Goal: Task Accomplishment & Management: Use online tool/utility

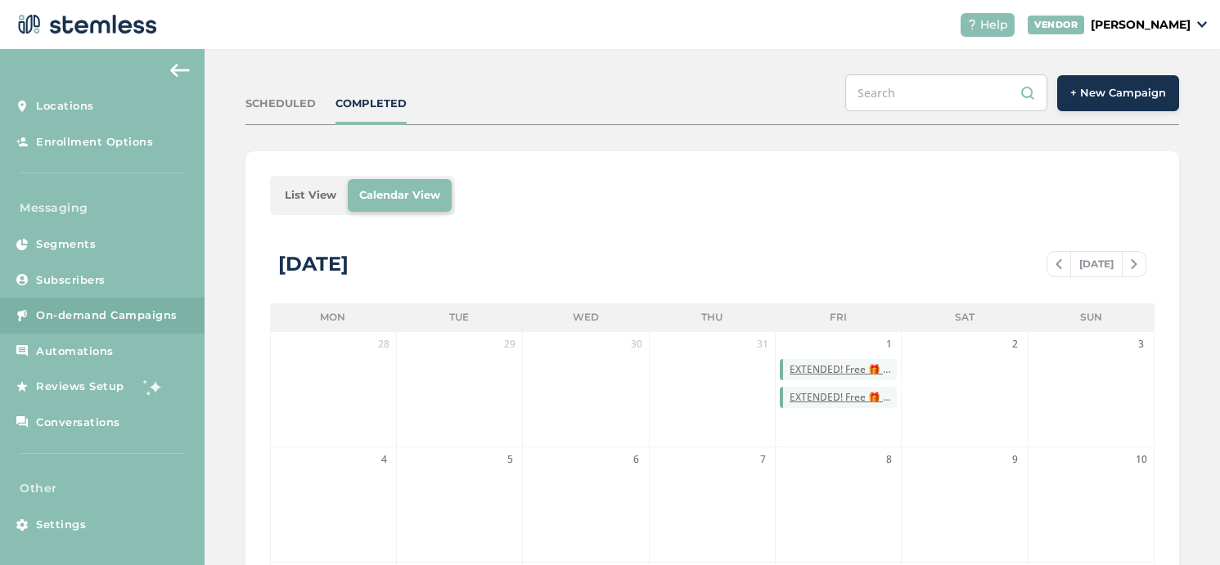
scroll to position [164, 0]
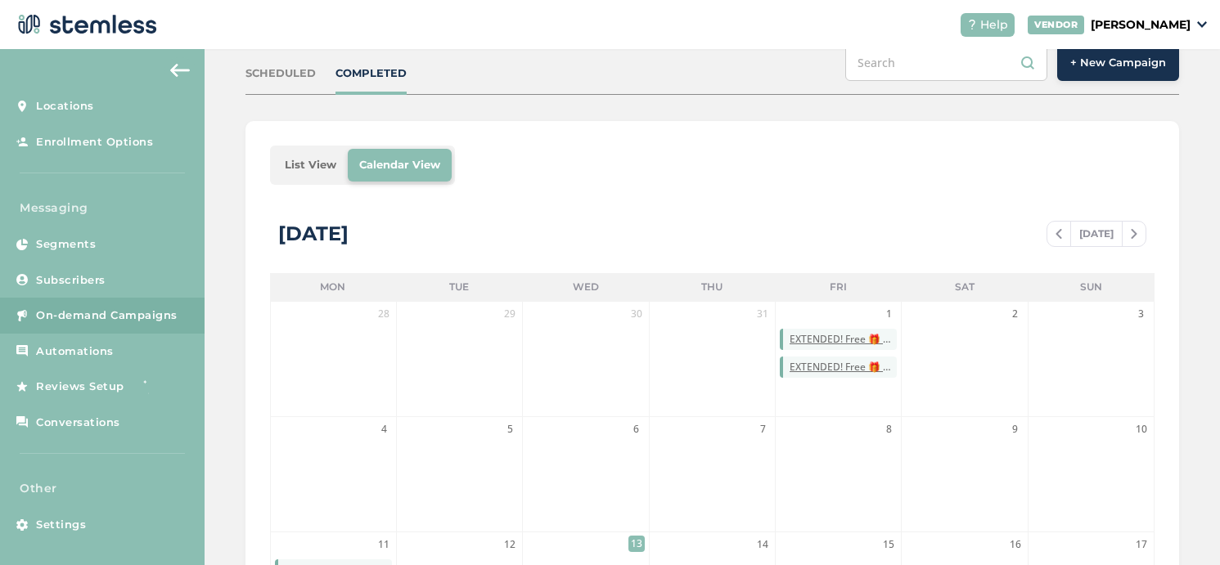
click at [1102, 69] on span "+ New Campaign" at bounding box center [1118, 63] width 96 height 16
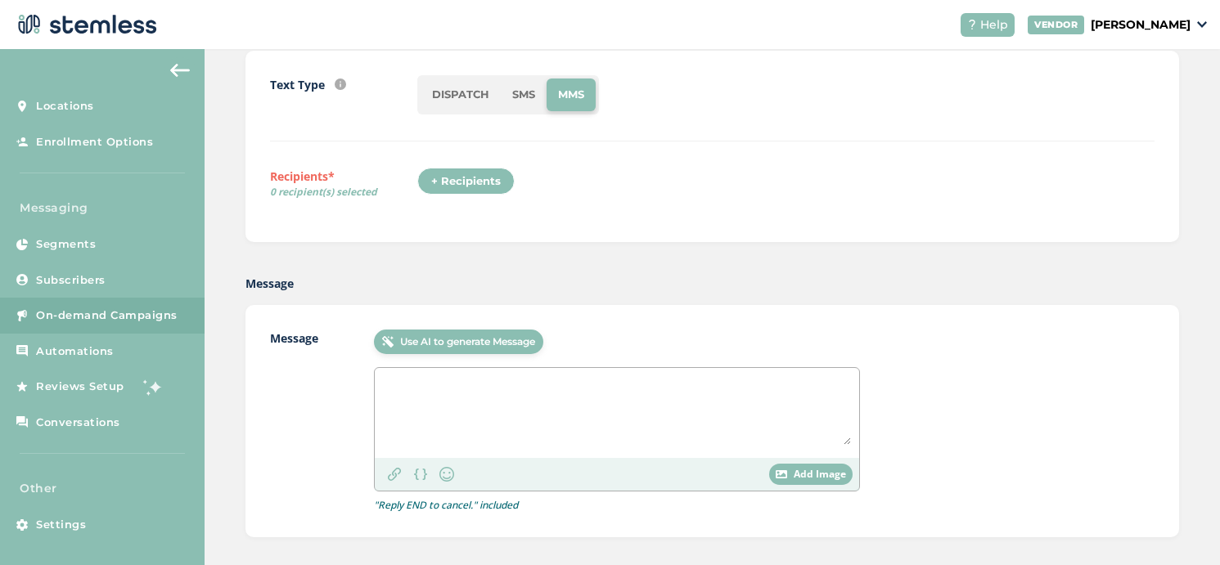
click at [499, 383] on textarea at bounding box center [617, 410] width 468 height 69
click at [526, 107] on li "SMS" at bounding box center [524, 95] width 46 height 33
click at [476, 374] on div at bounding box center [617, 413] width 484 height 90
click at [476, 385] on textarea at bounding box center [617, 410] width 468 height 69
paste textarea "pawTree: App update coming! Please update your pawTree GROW app & log back in t…"
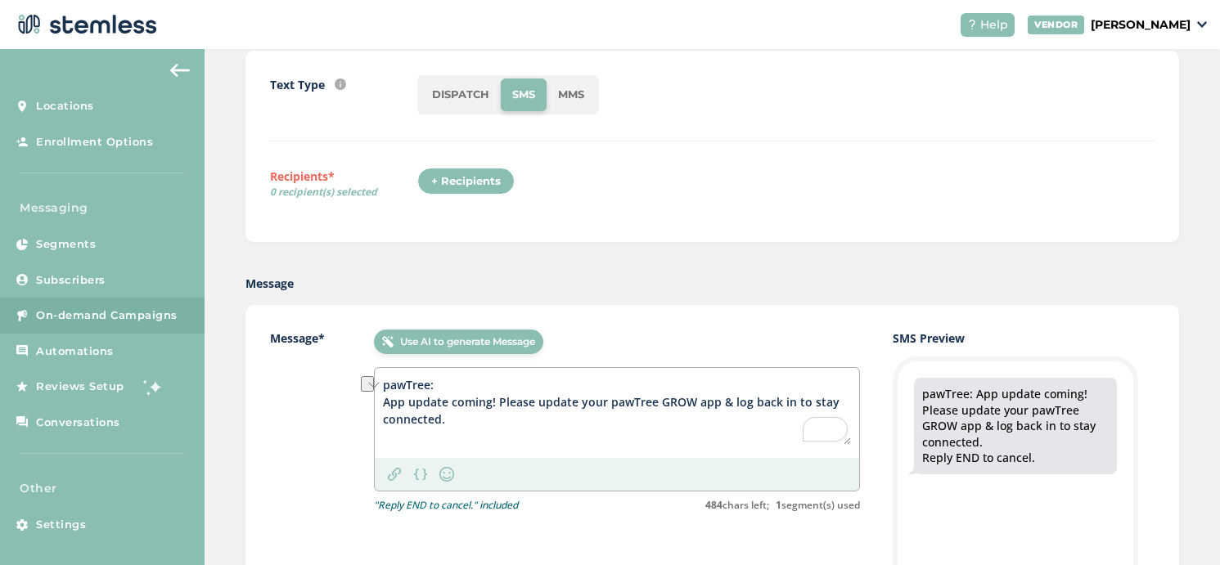
drag, startPoint x: 385, startPoint y: 402, endPoint x: 493, endPoint y: 399, distance: 108.9
click at [493, 399] on textarea "pawTree: App update coming! Please update your pawTree GROW app & log back in t…" at bounding box center [617, 410] width 468 height 69
paste textarea "is HERE"
type textarea "pawTree: App update is HERE! Please update your pawTree GROW app & log back in …"
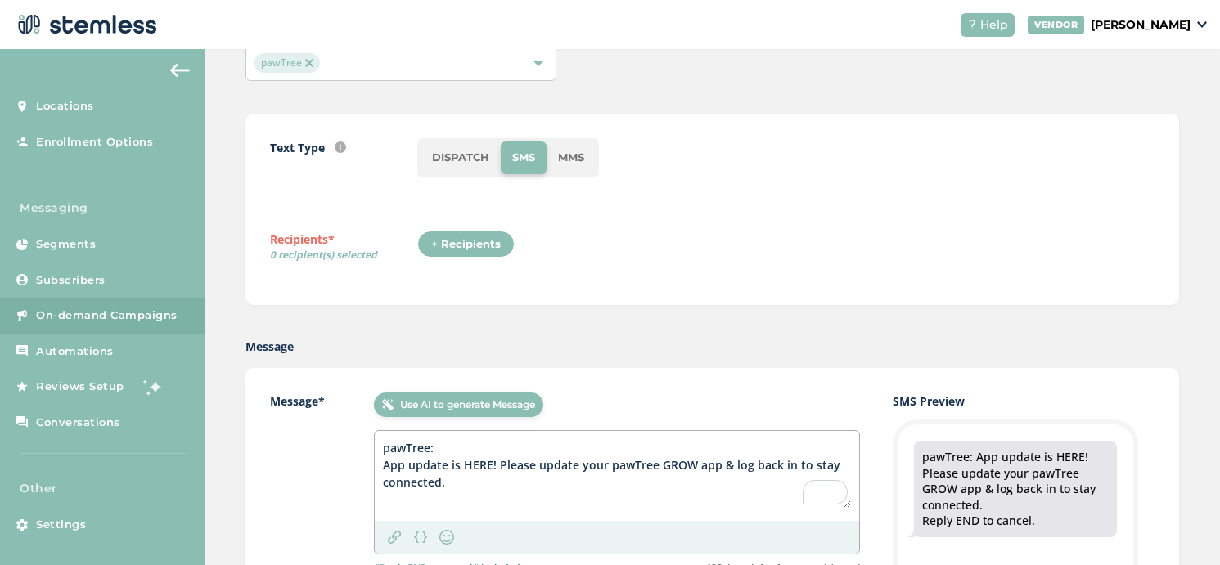
scroll to position [104, 0]
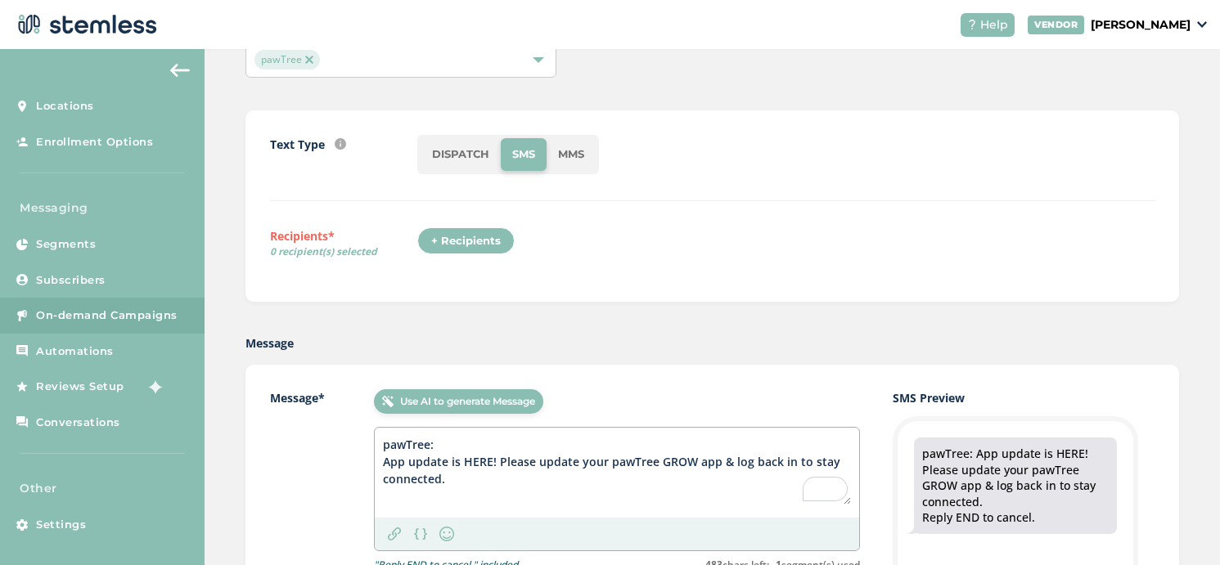
click at [474, 235] on div "+ Recipients" at bounding box center [465, 241] width 97 height 28
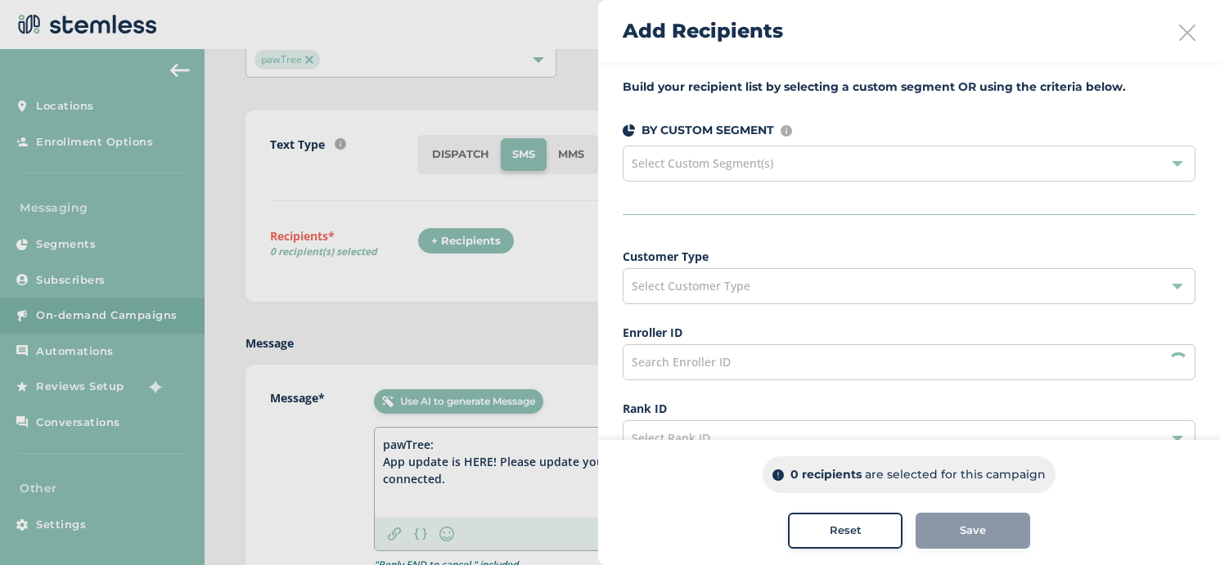
click at [755, 172] on div "Select Custom Segment(s)" at bounding box center [909, 164] width 573 height 36
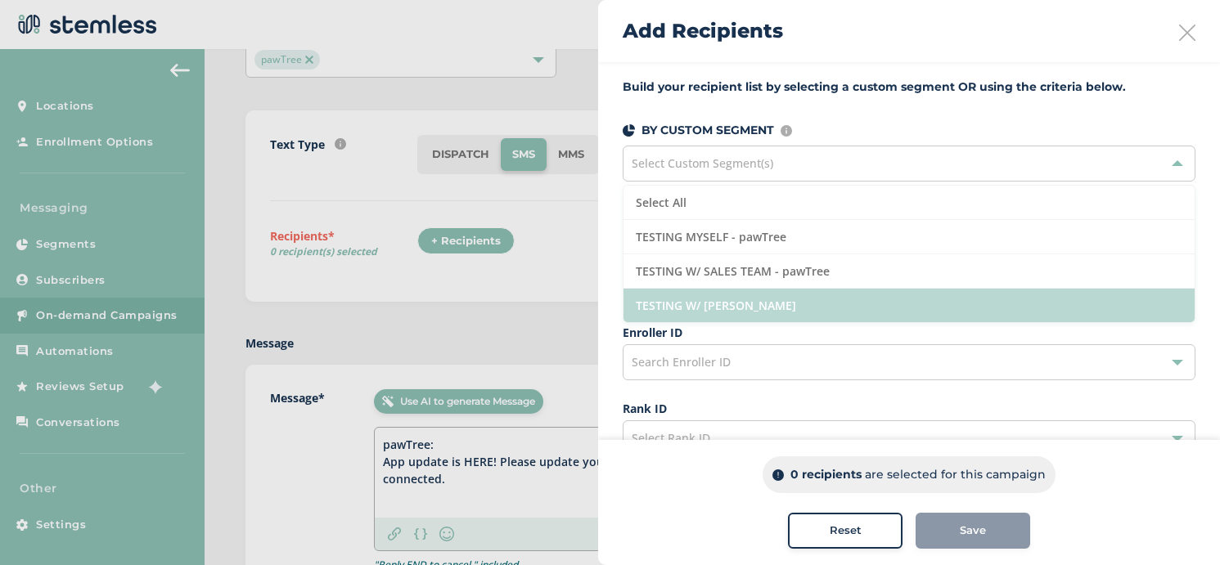
click at [739, 304] on li "TESTING W/ ROGER - pawTree" at bounding box center [909, 306] width 571 height 34
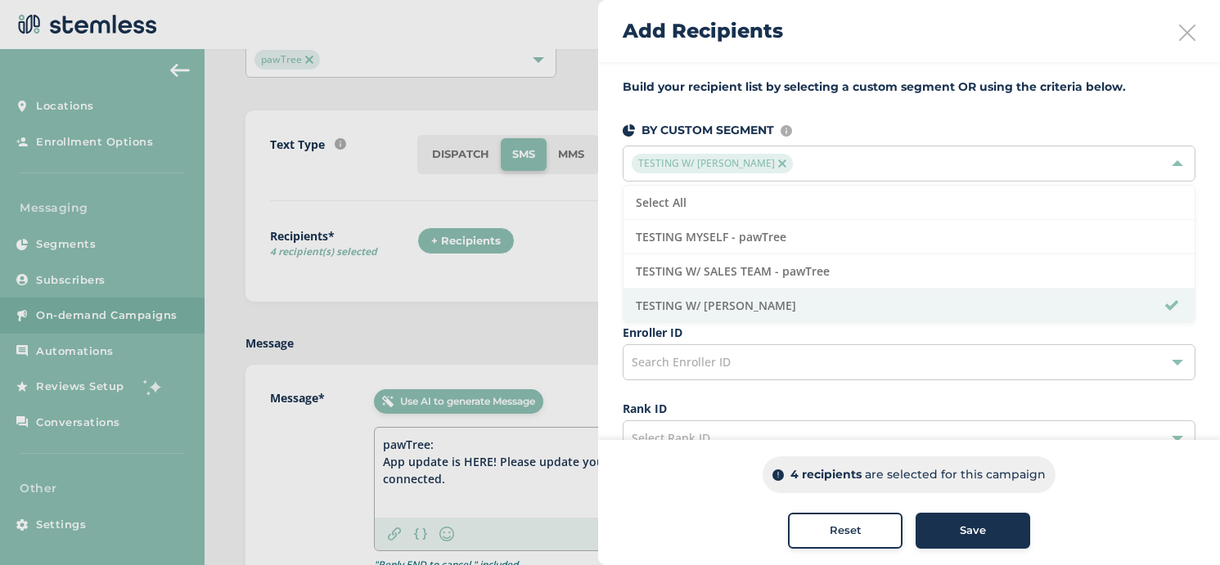
click at [958, 525] on div "Save" at bounding box center [973, 531] width 88 height 16
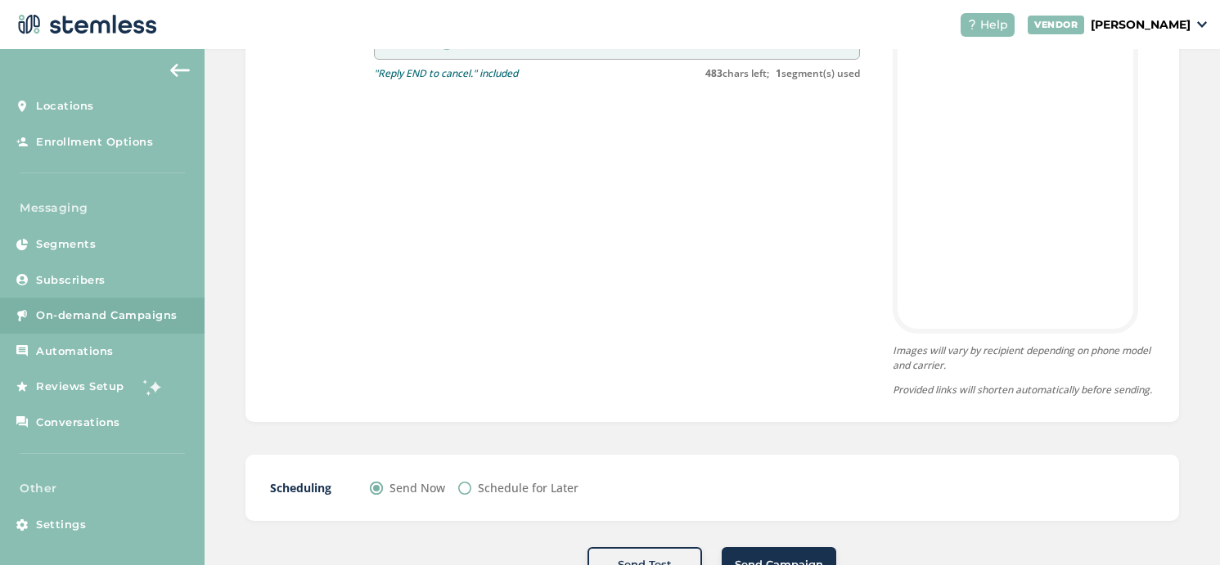
scroll to position [669, 0]
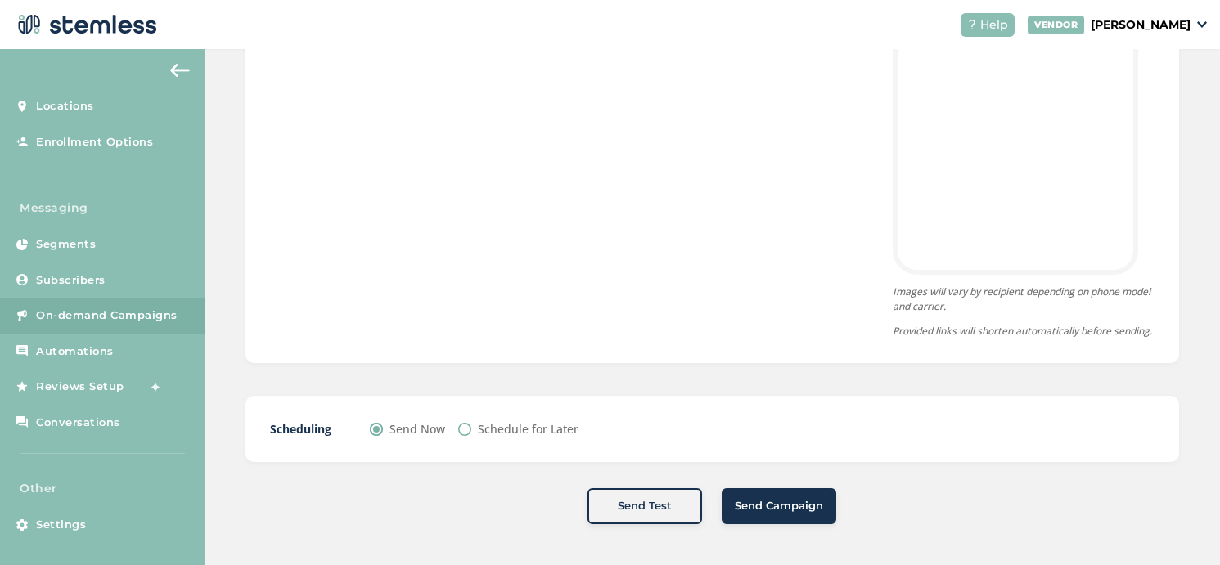
click at [798, 506] on span "Send Campaign" at bounding box center [779, 506] width 88 height 16
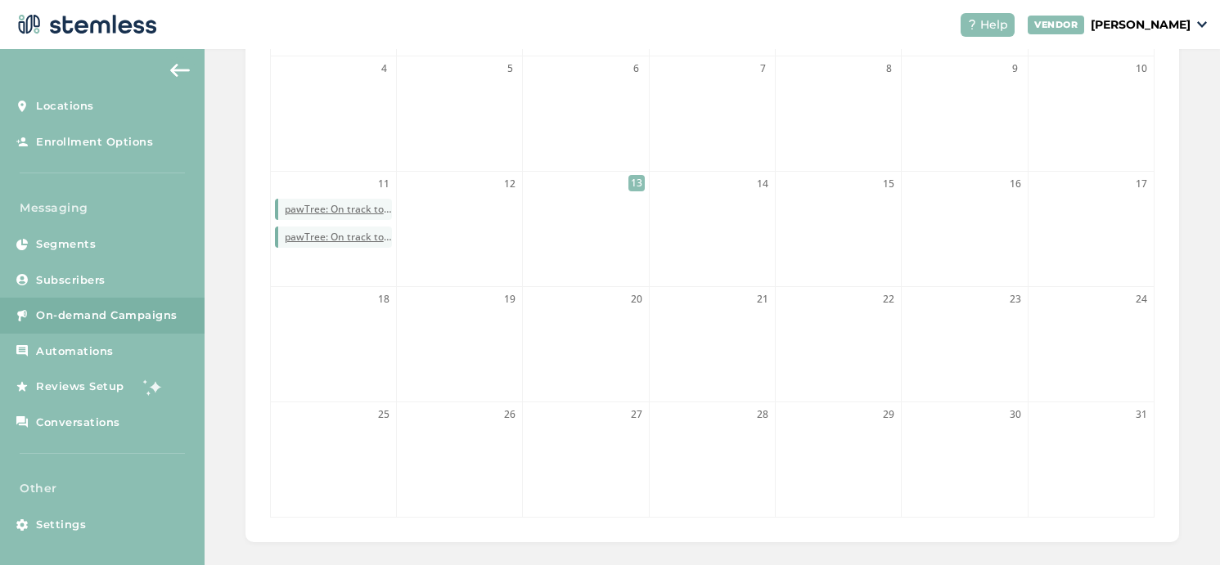
scroll to position [542, 0]
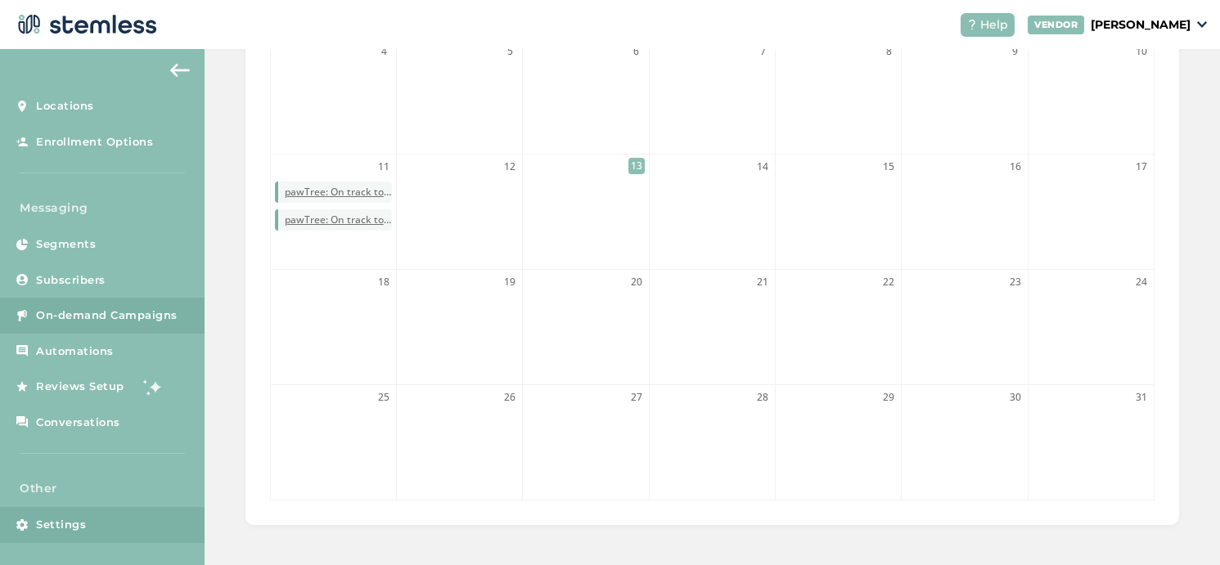
click at [76, 530] on span "Settings" at bounding box center [61, 525] width 50 height 16
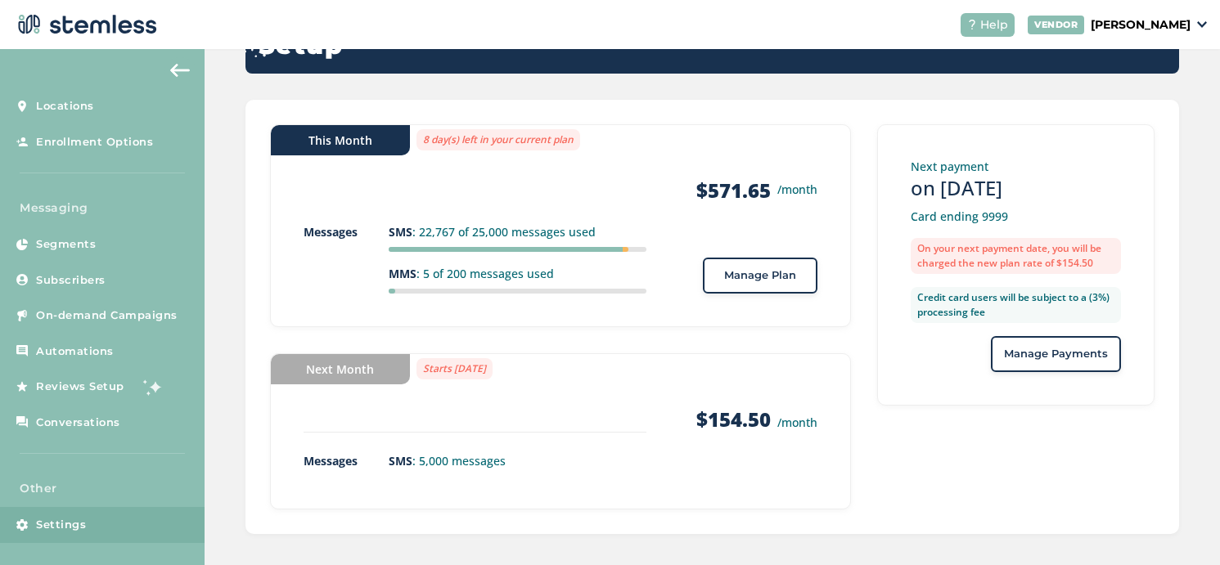
scroll to position [255, 0]
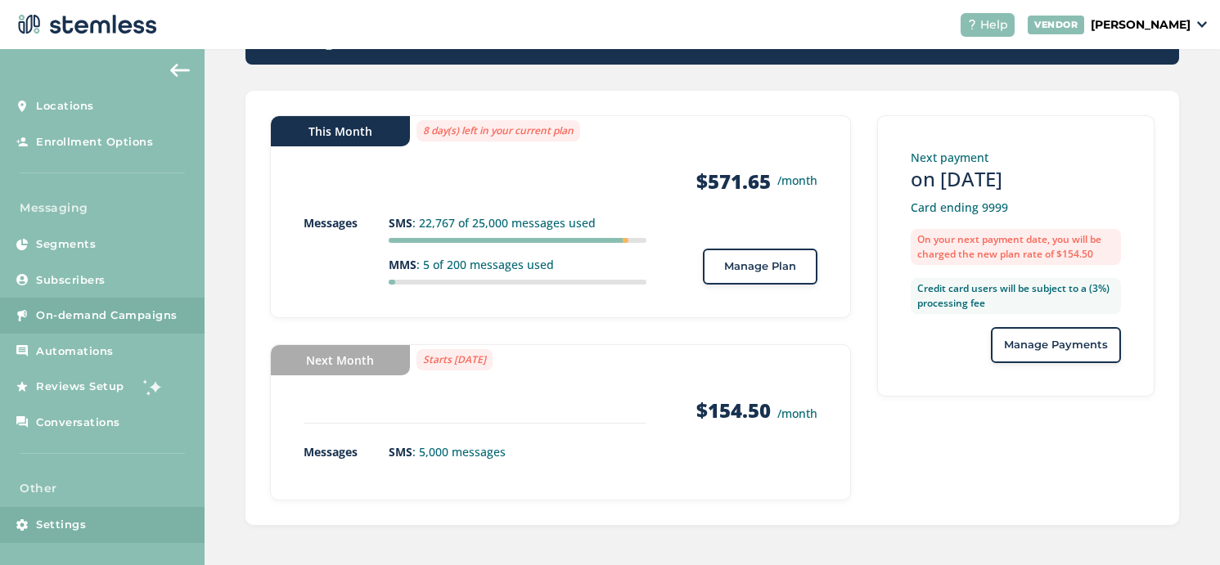
click at [93, 316] on span "On-demand Campaigns" at bounding box center [107, 316] width 142 height 16
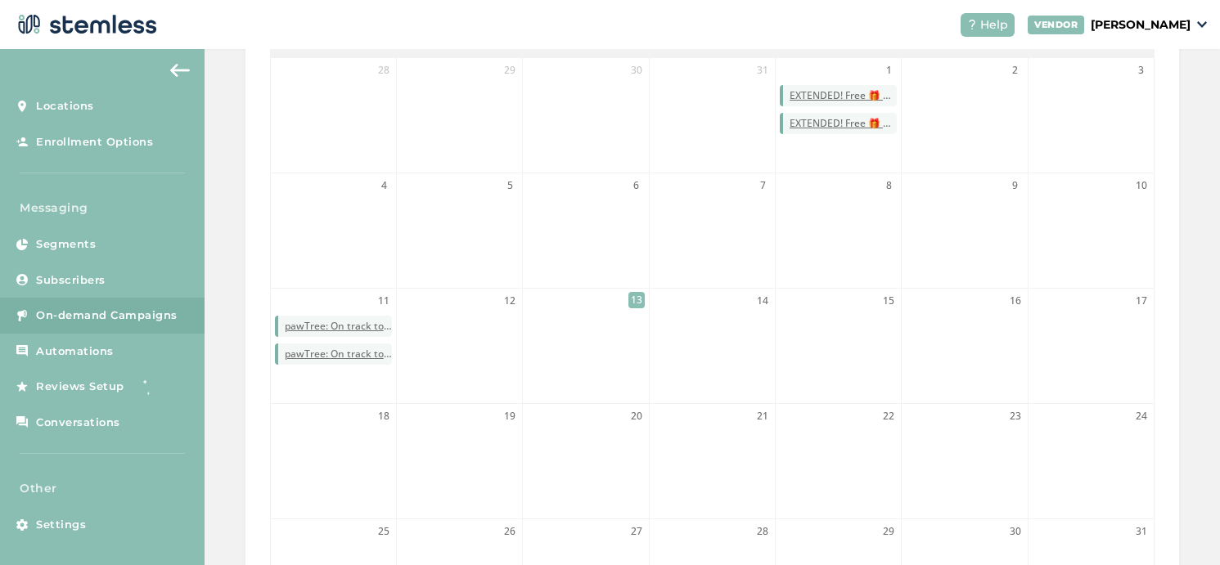
scroll to position [280, 0]
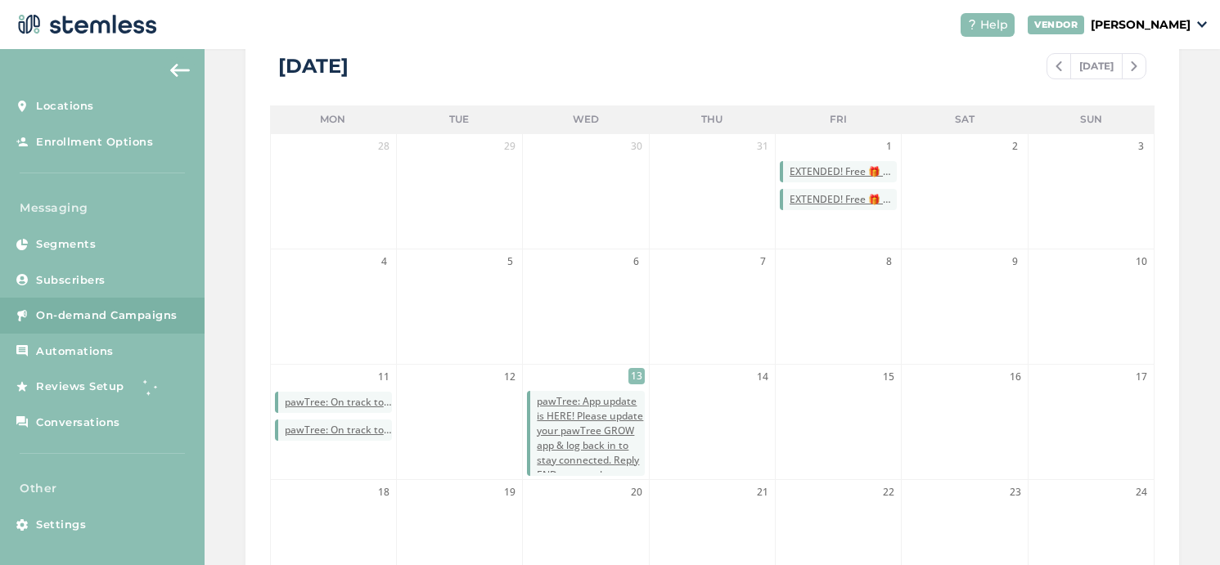
scroll to position [362, 0]
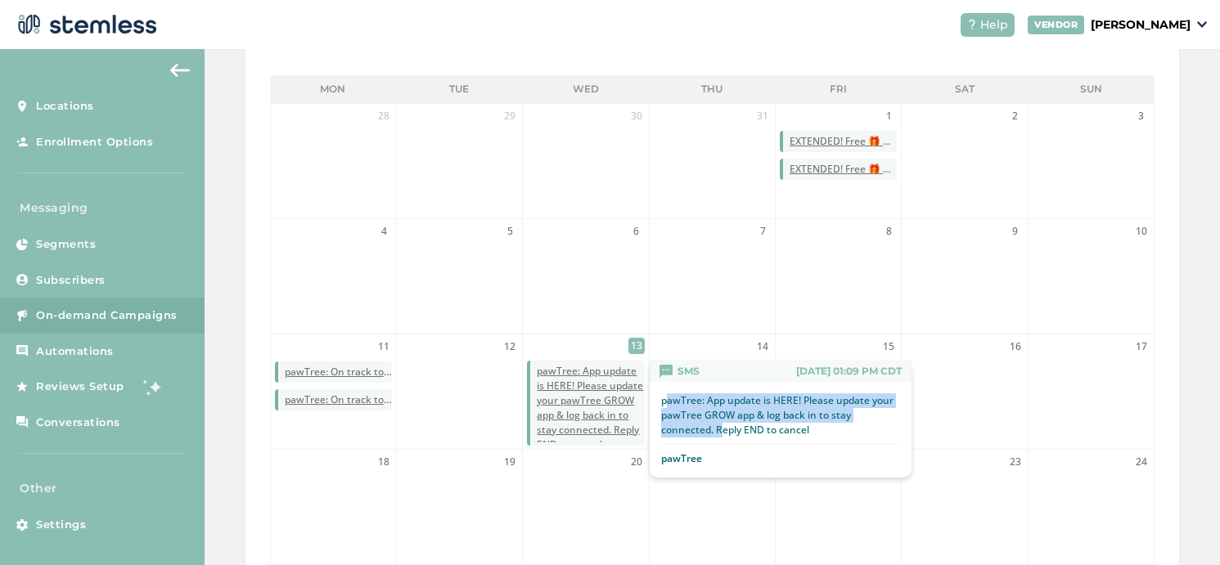
drag, startPoint x: 661, startPoint y: 401, endPoint x: 714, endPoint y: 423, distance: 57.6
click at [714, 423] on p "pawTree: App update is HERE! Please update your pawTree GROW app & log back in …" at bounding box center [780, 416] width 239 height 44
copy p "pawTree: App update is HERE! Please update your pawTree GROW app & log back in …"
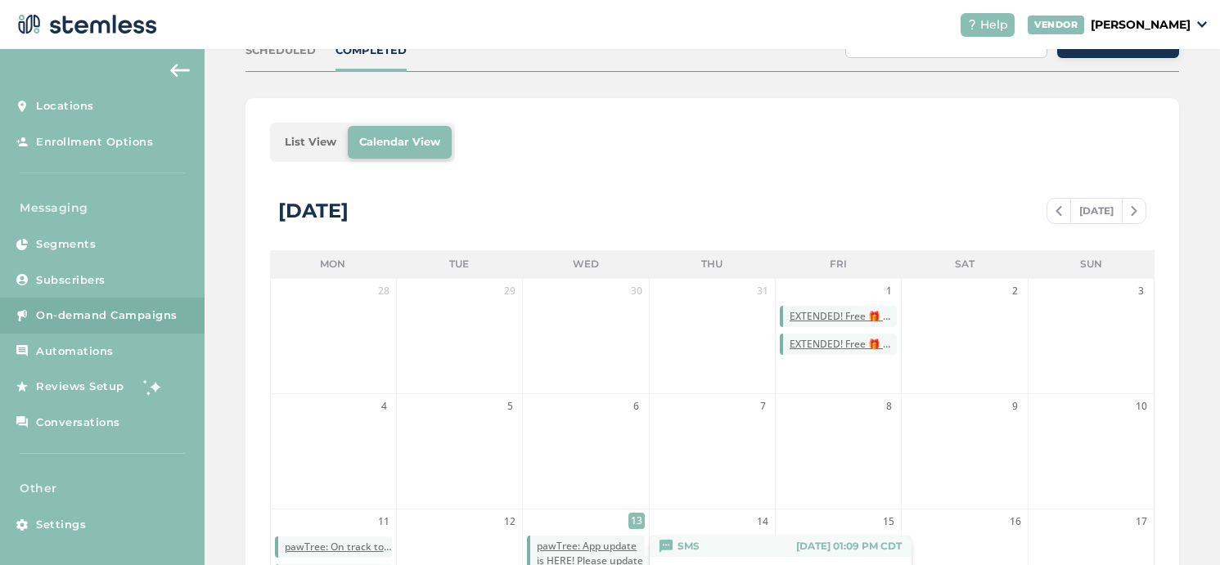
scroll to position [0, 0]
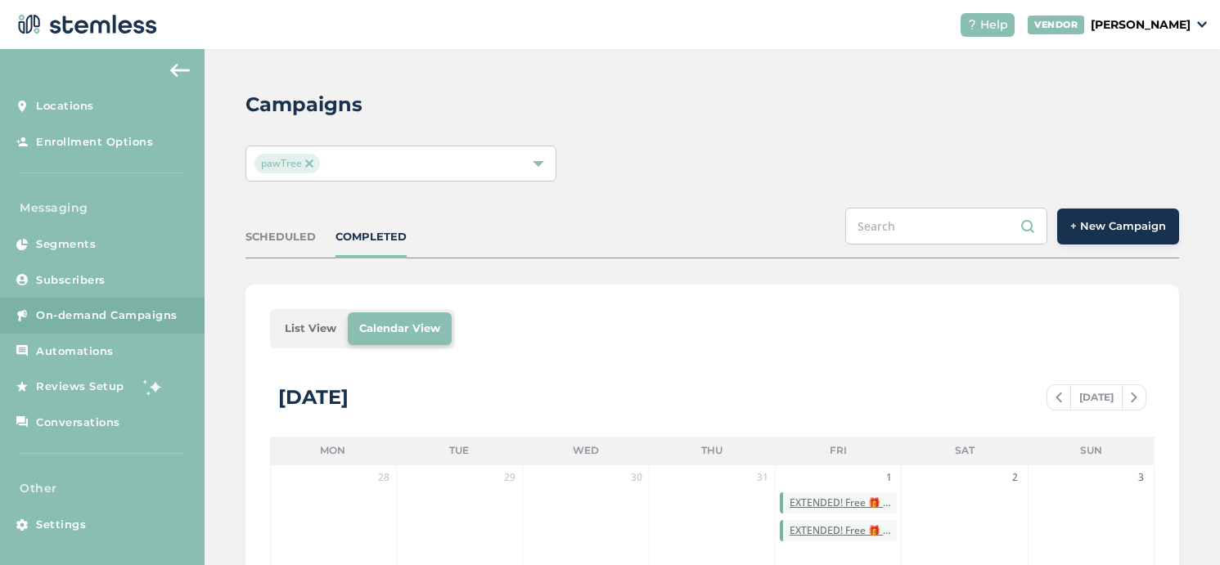
click at [1127, 209] on button "+ New Campaign" at bounding box center [1118, 227] width 122 height 36
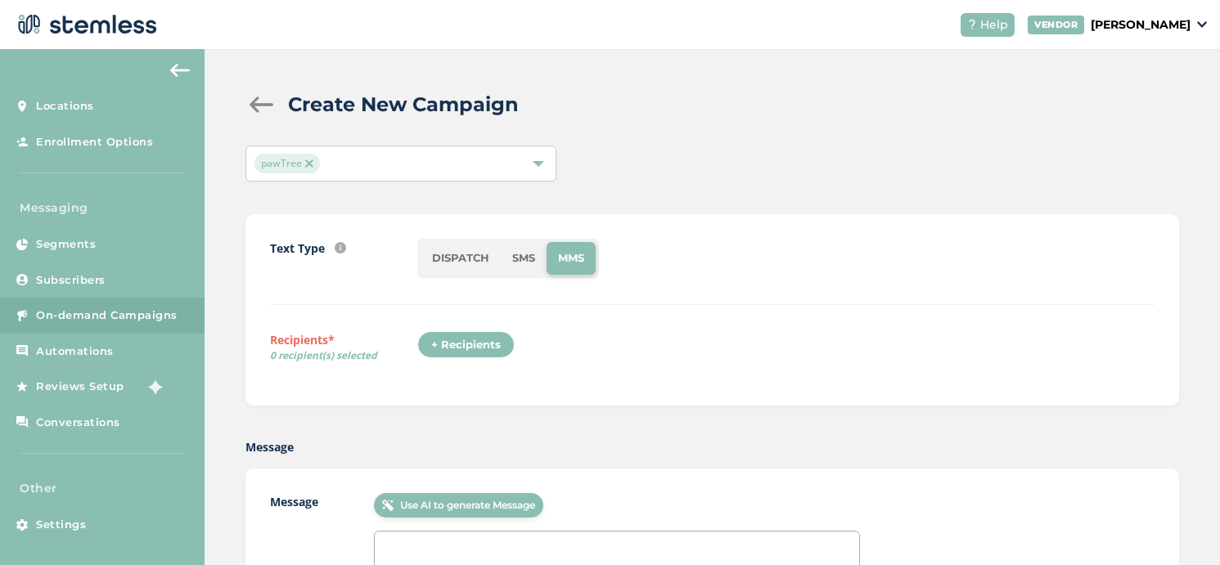
click at [521, 250] on li "SMS" at bounding box center [524, 258] width 46 height 33
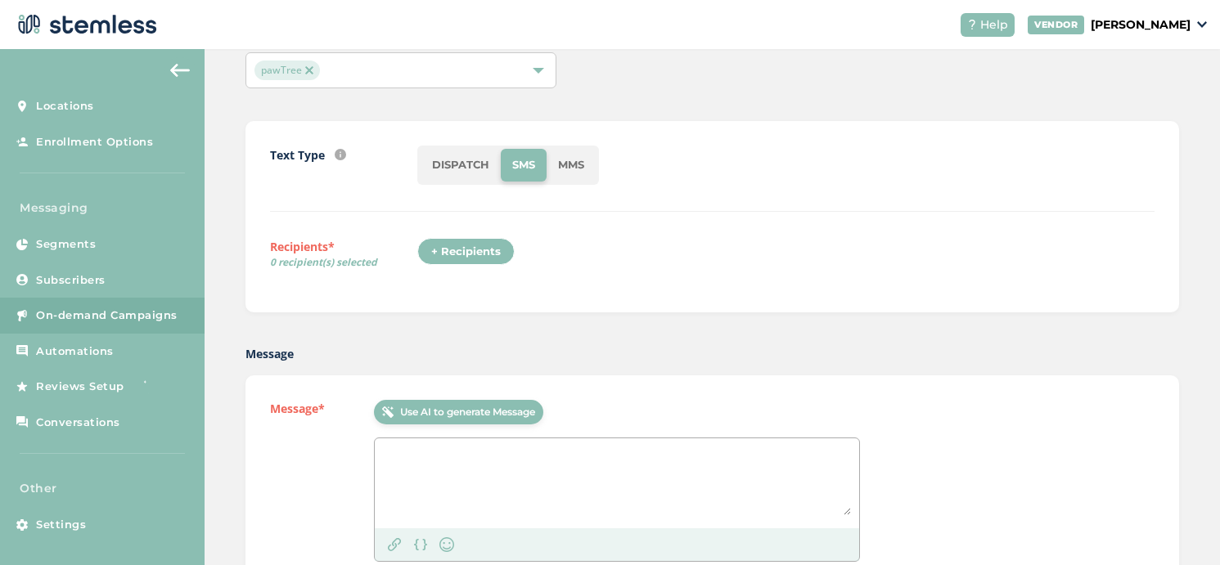
scroll to position [149, 0]
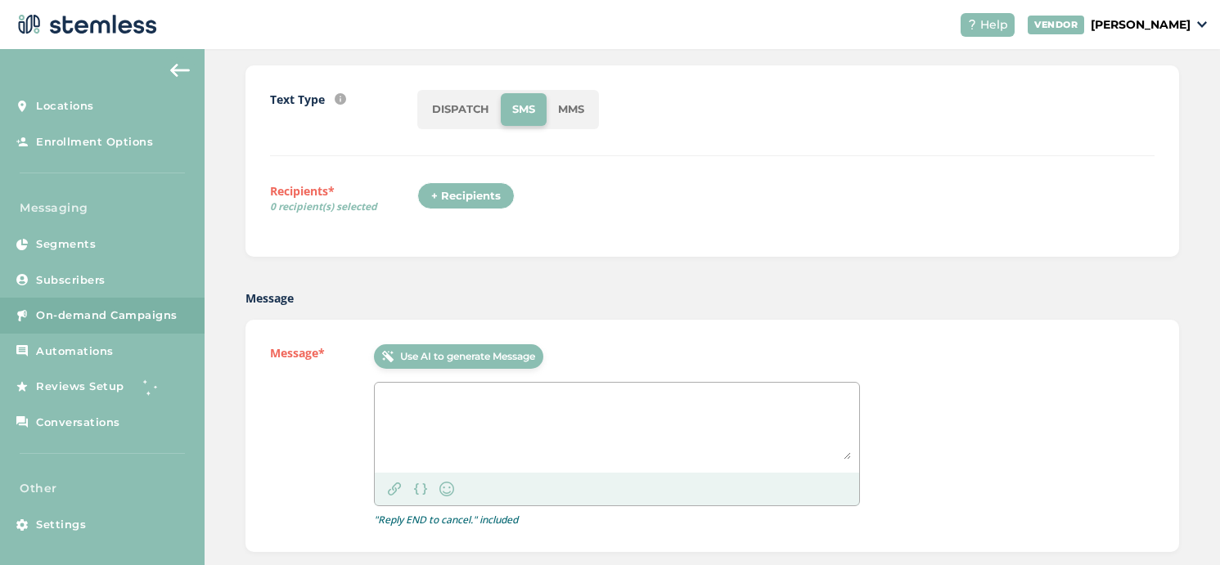
click at [453, 401] on textarea at bounding box center [617, 425] width 468 height 69
paste textarea "pawTree: App update is HERE! Please update your pawTree GROW app & log back in …"
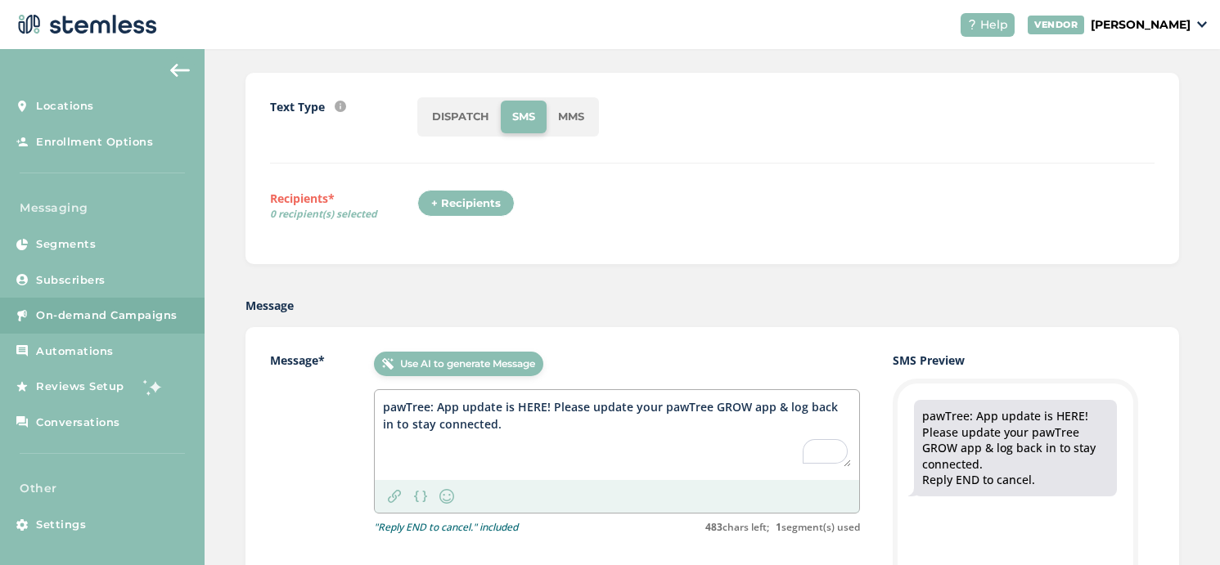
scroll to position [96, 0]
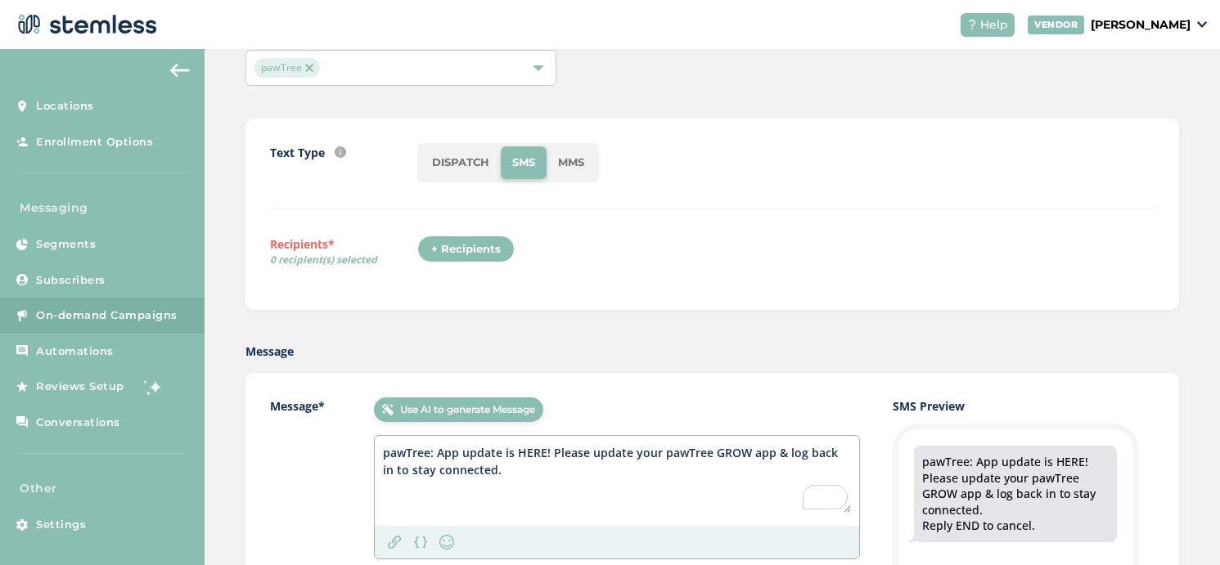
click at [480, 239] on div "+ Recipients" at bounding box center [465, 250] width 97 height 28
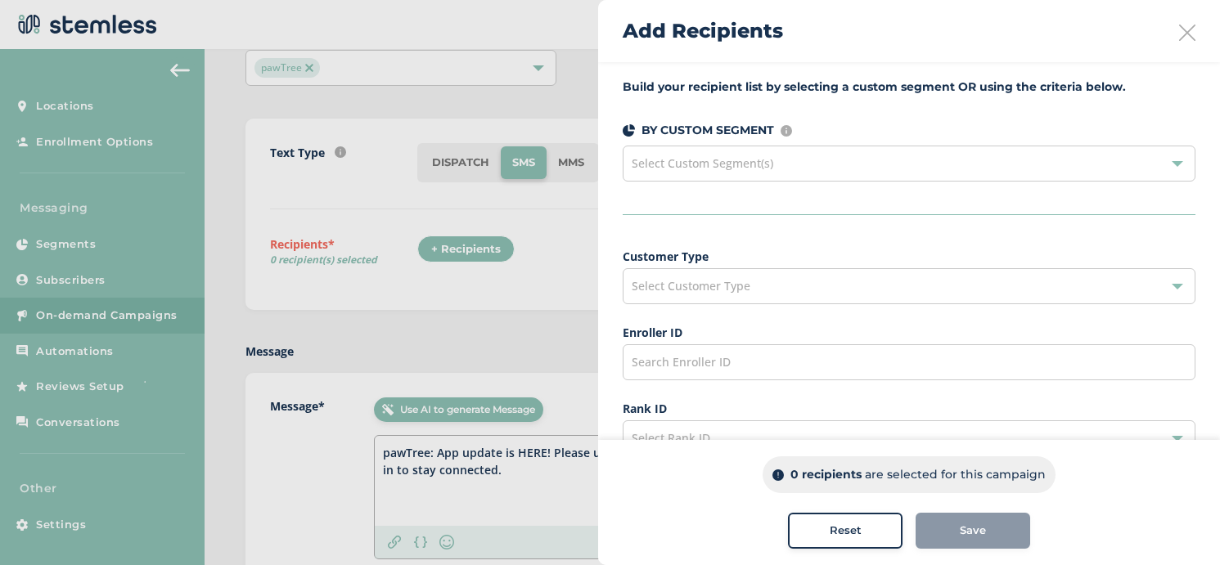
click at [796, 152] on div "Select Custom Segment(s)" at bounding box center [909, 164] width 573 height 36
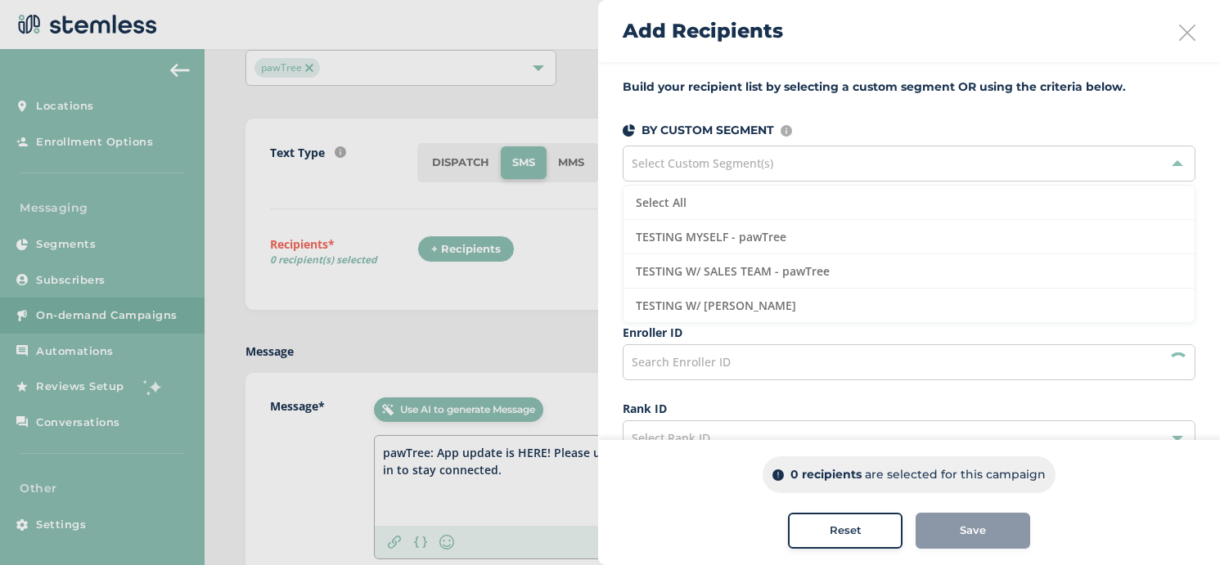
click at [796, 152] on div "Select Custom Segment(s)" at bounding box center [909, 164] width 573 height 36
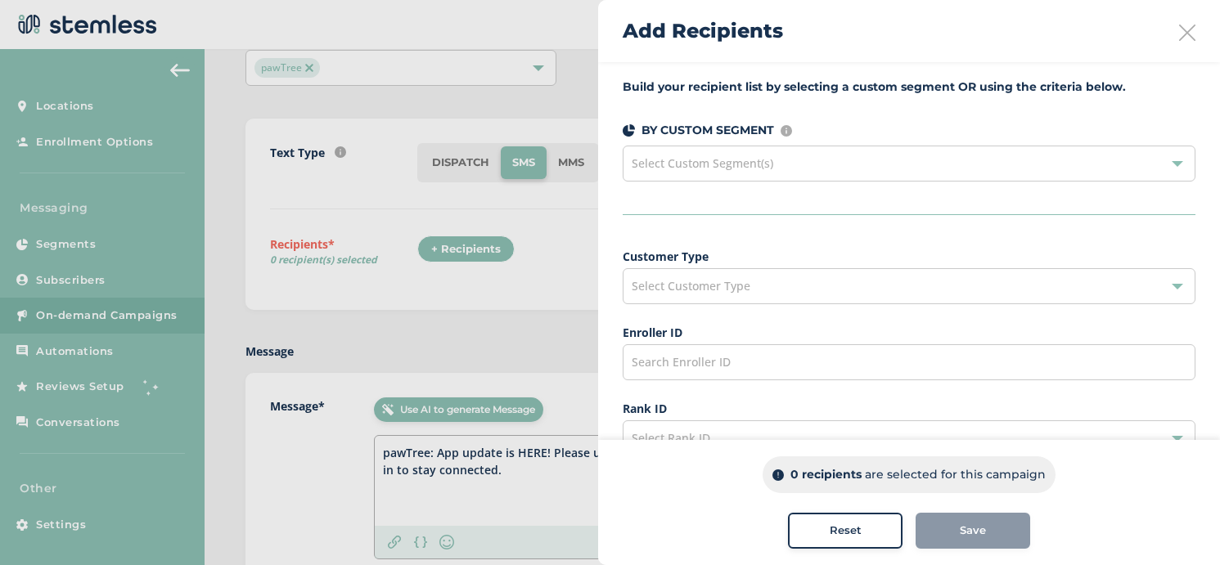
click at [782, 277] on div "Select Customer Type" at bounding box center [909, 286] width 573 height 36
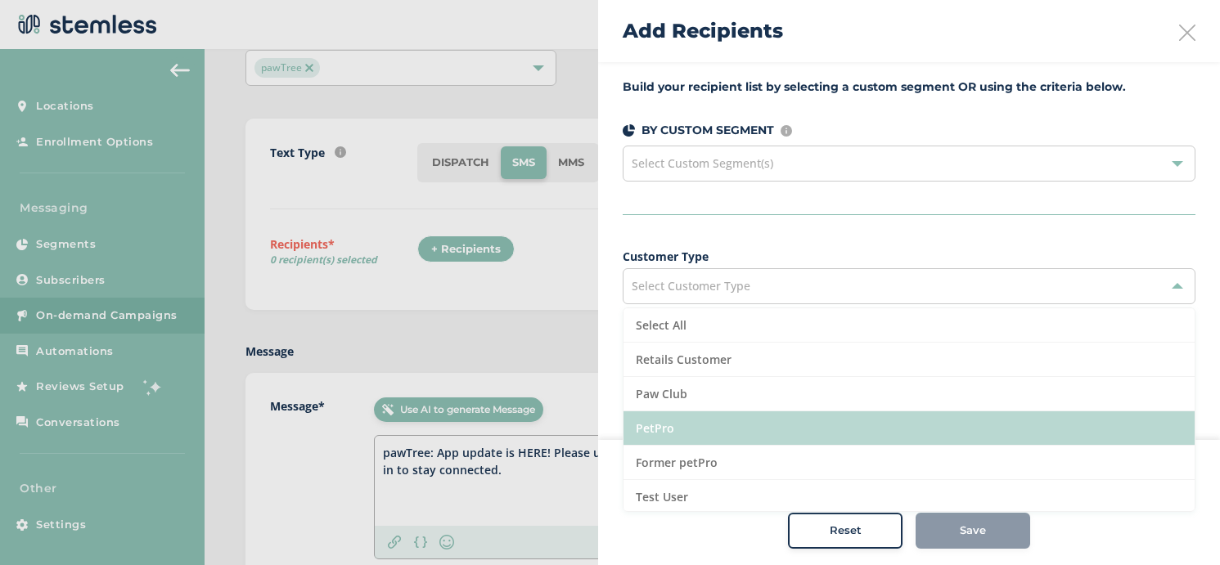
click at [708, 423] on li "PetPro" at bounding box center [909, 429] width 571 height 34
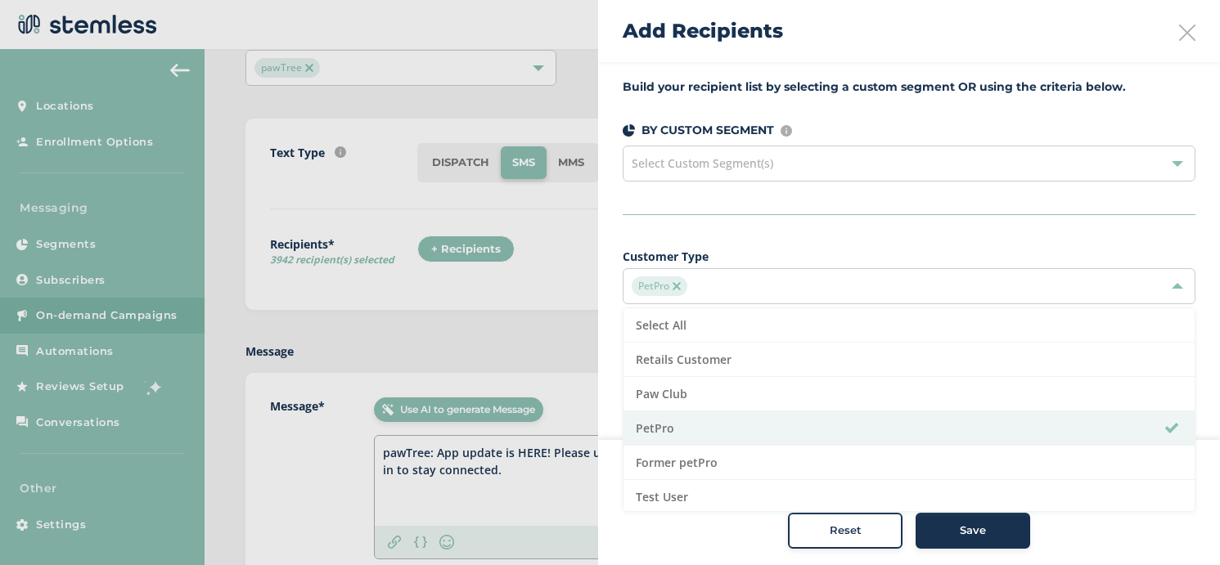
click at [835, 205] on div "Build your recipient list by selecting a custom segment OR using the criteria b…" at bounding box center [909, 467] width 622 height 811
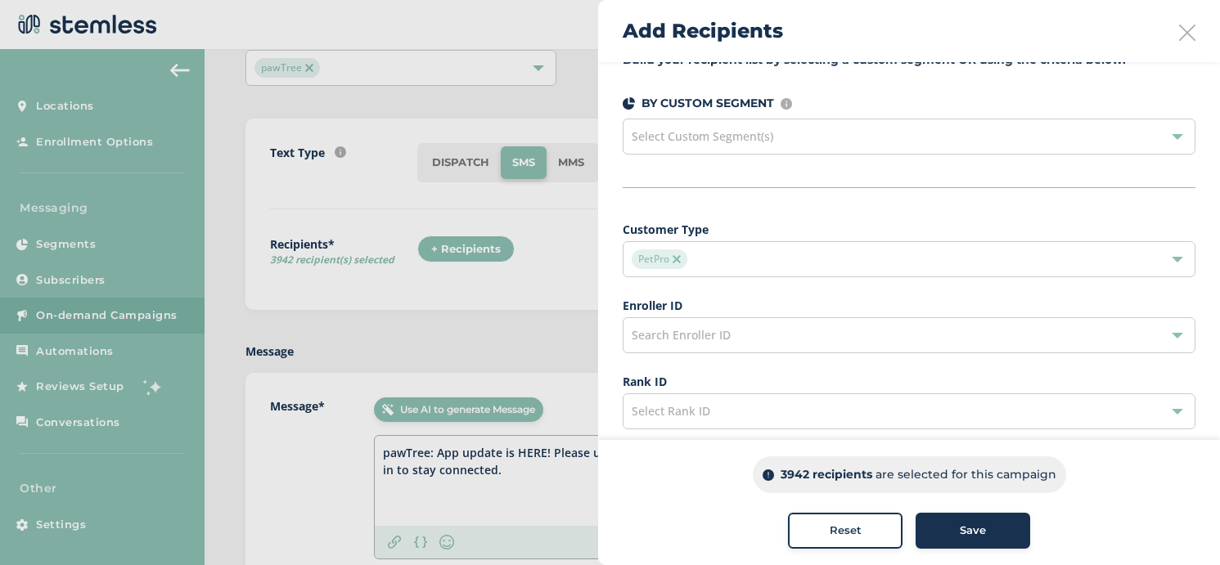
scroll to position [0, 0]
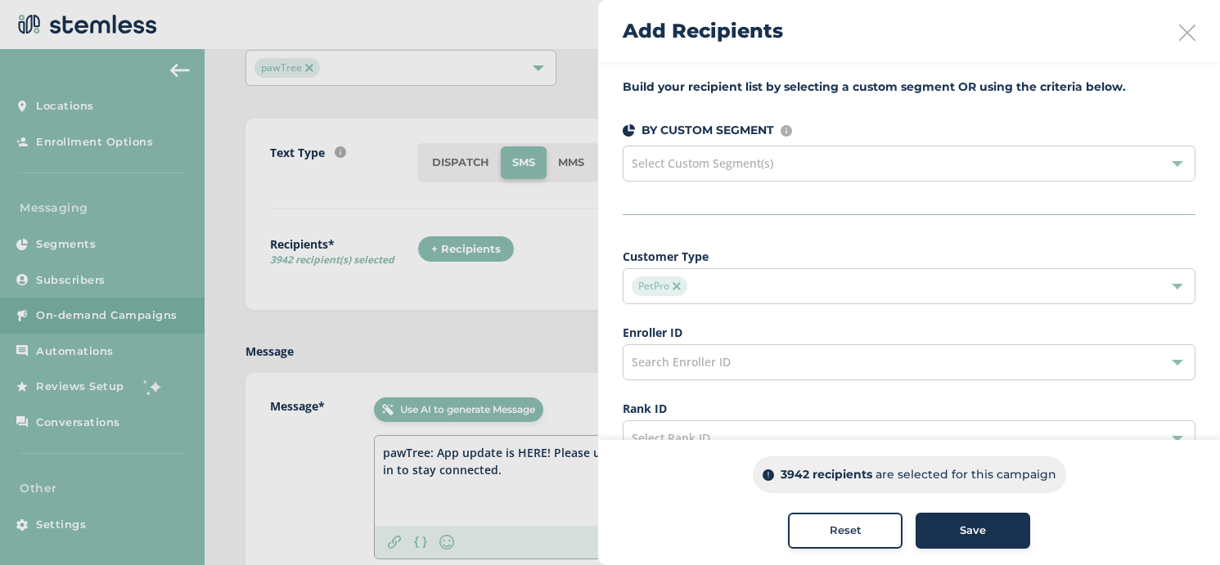
click at [1191, 26] on icon at bounding box center [1187, 33] width 16 height 16
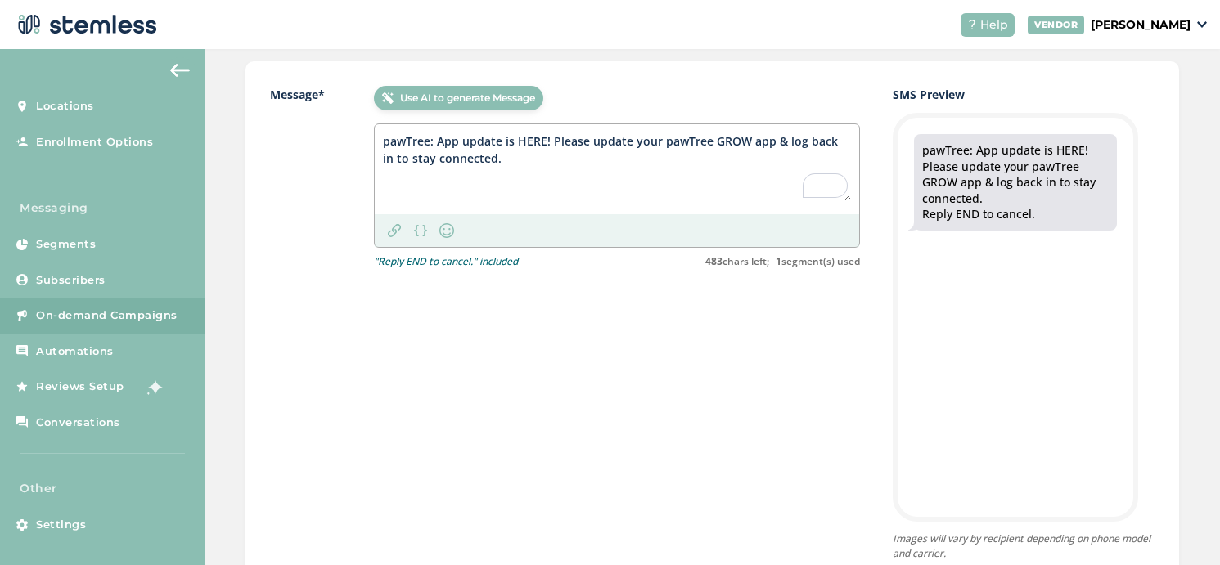
scroll to position [431, 0]
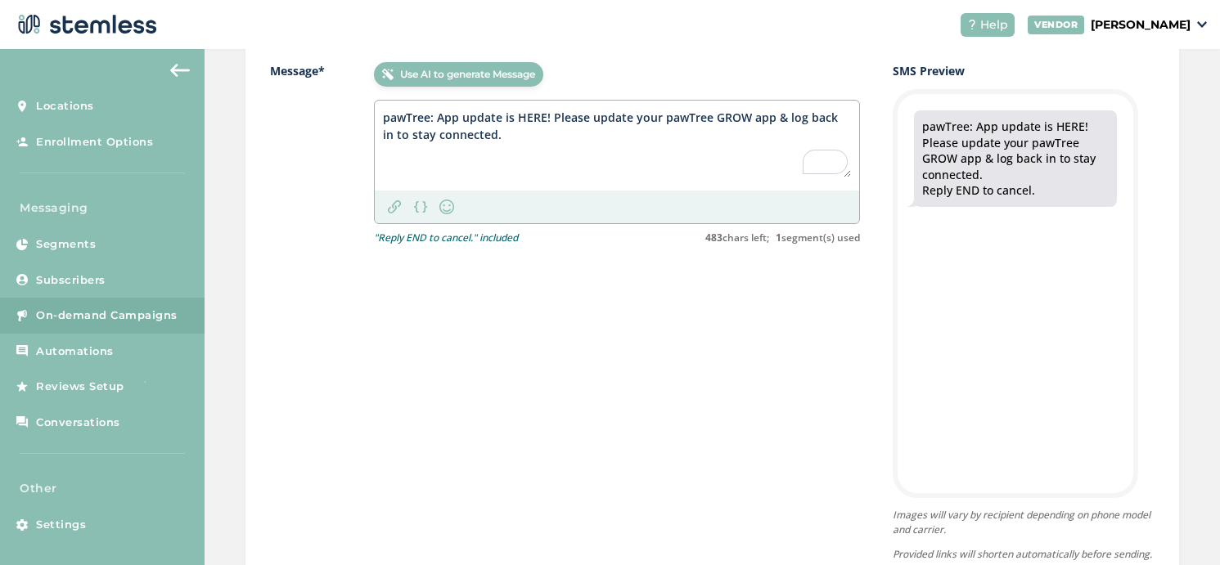
click at [436, 115] on textarea "pawTree: App update is HERE! Please update your pawTree GROW app & log back in …" at bounding box center [617, 143] width 468 height 69
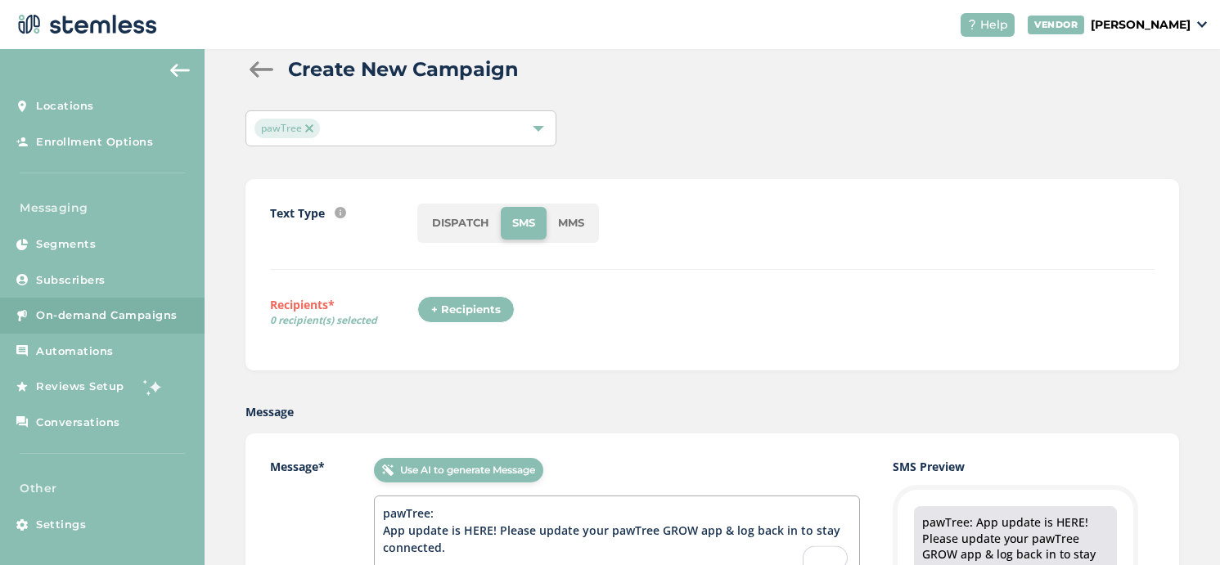
scroll to position [137, 0]
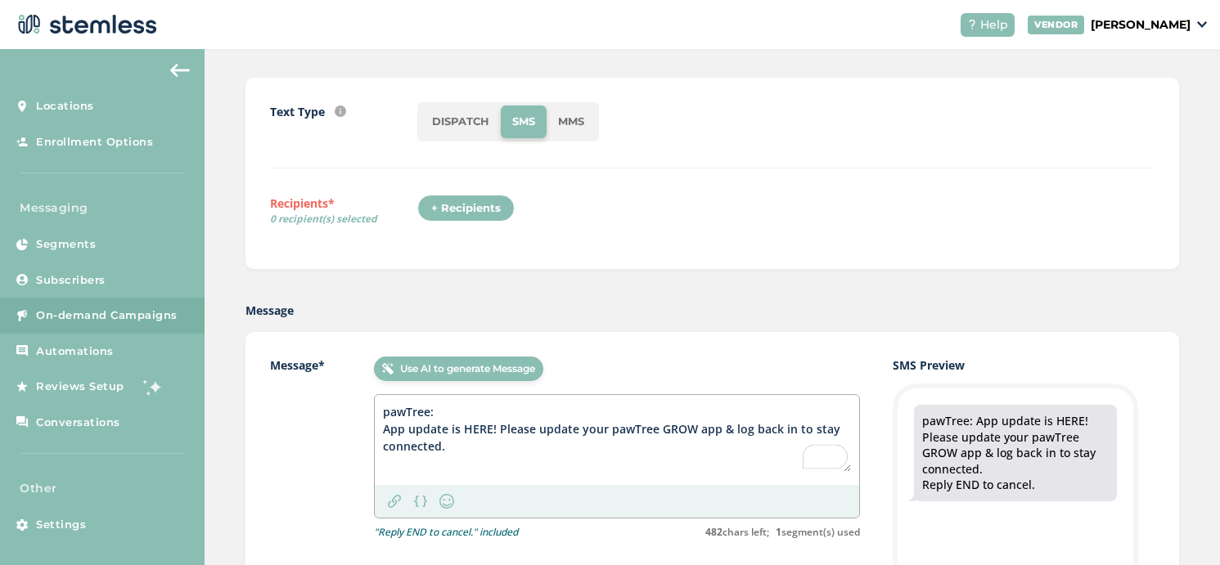
type textarea "pawTree: App update is HERE! Please update your pawTree GROW app & log back in …"
click at [467, 205] on div "+ Recipients" at bounding box center [465, 209] width 97 height 28
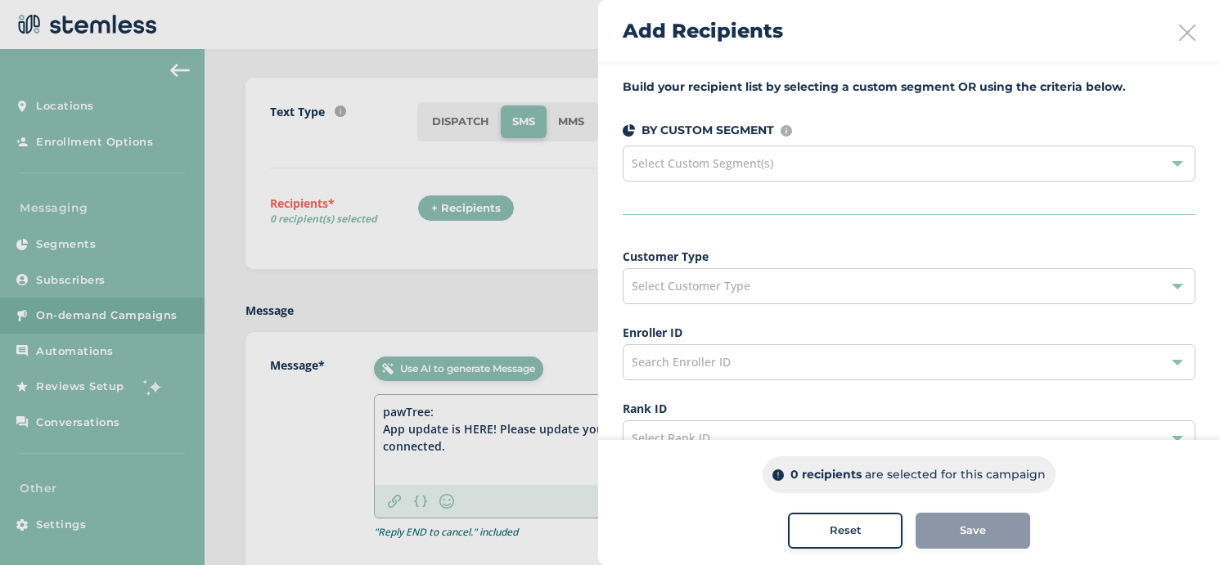
click at [715, 277] on div "Select Customer Type" at bounding box center [909, 286] width 573 height 36
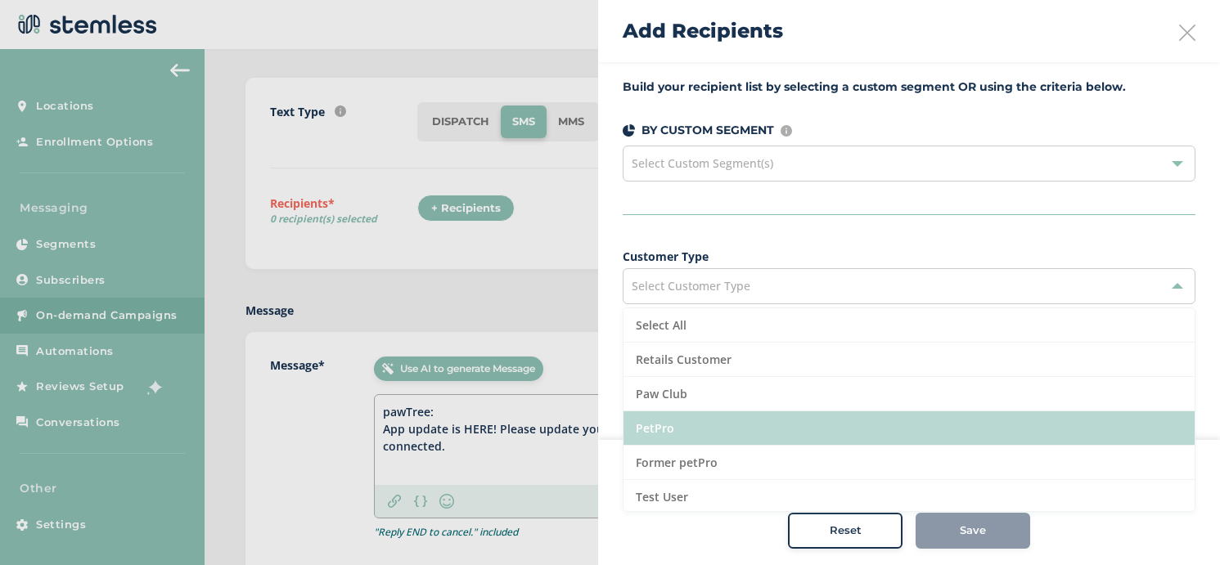
click at [711, 428] on li "PetPro" at bounding box center [909, 429] width 571 height 34
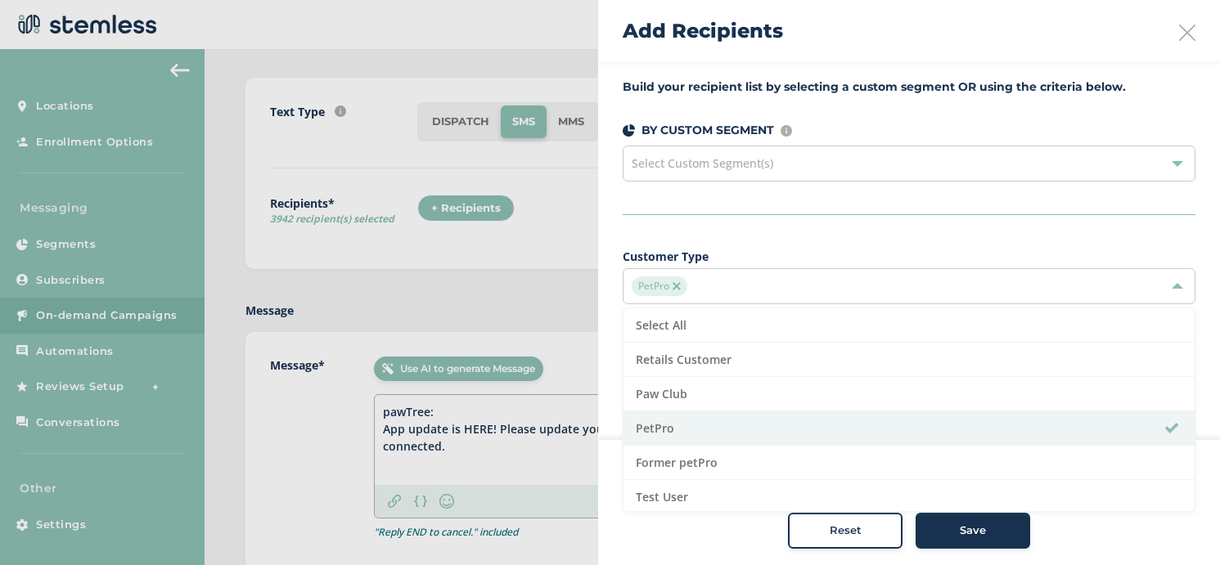
click at [953, 543] on button "Save" at bounding box center [973, 531] width 115 height 36
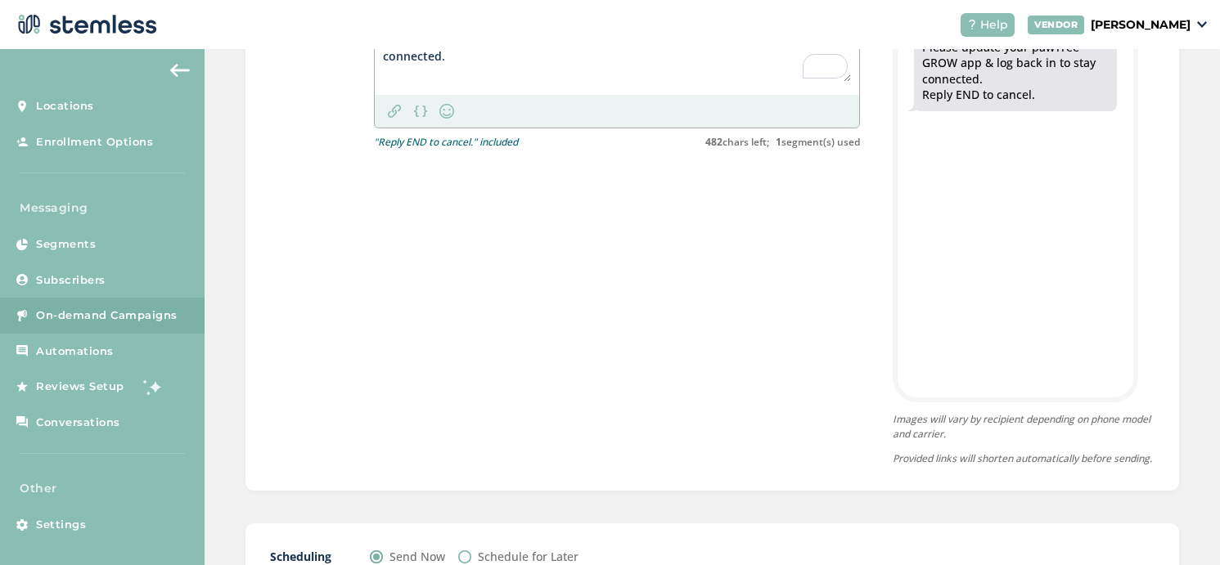
scroll to position [669, 0]
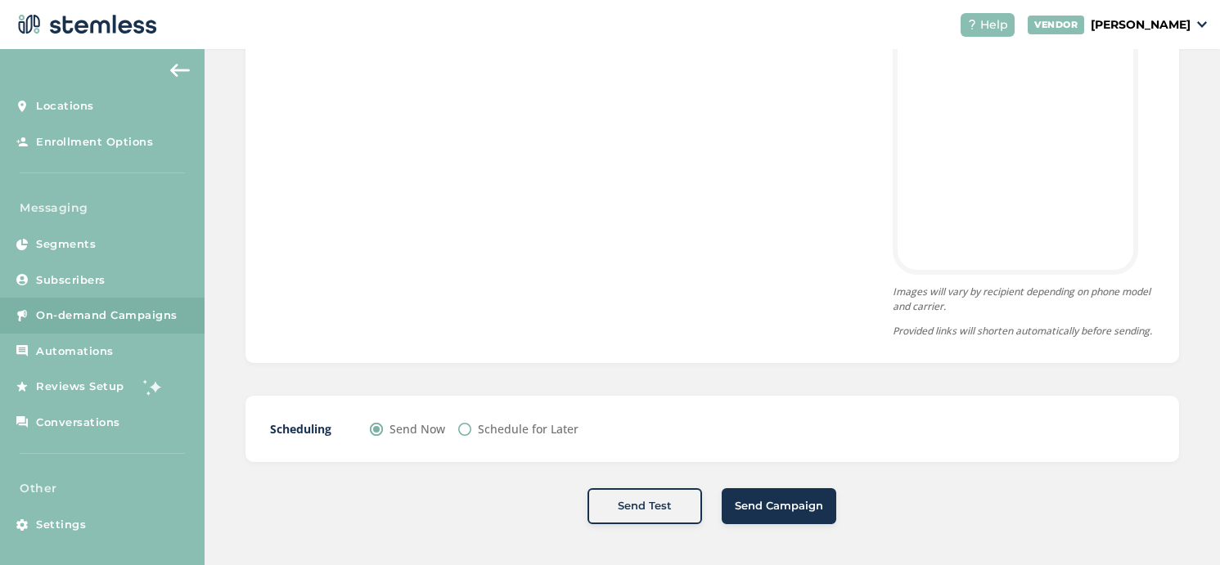
click at [531, 430] on label "Schedule for Later" at bounding box center [528, 429] width 101 height 17
click at [471, 430] on input "Schedule for Later" at bounding box center [464, 429] width 13 height 13
radio input "true"
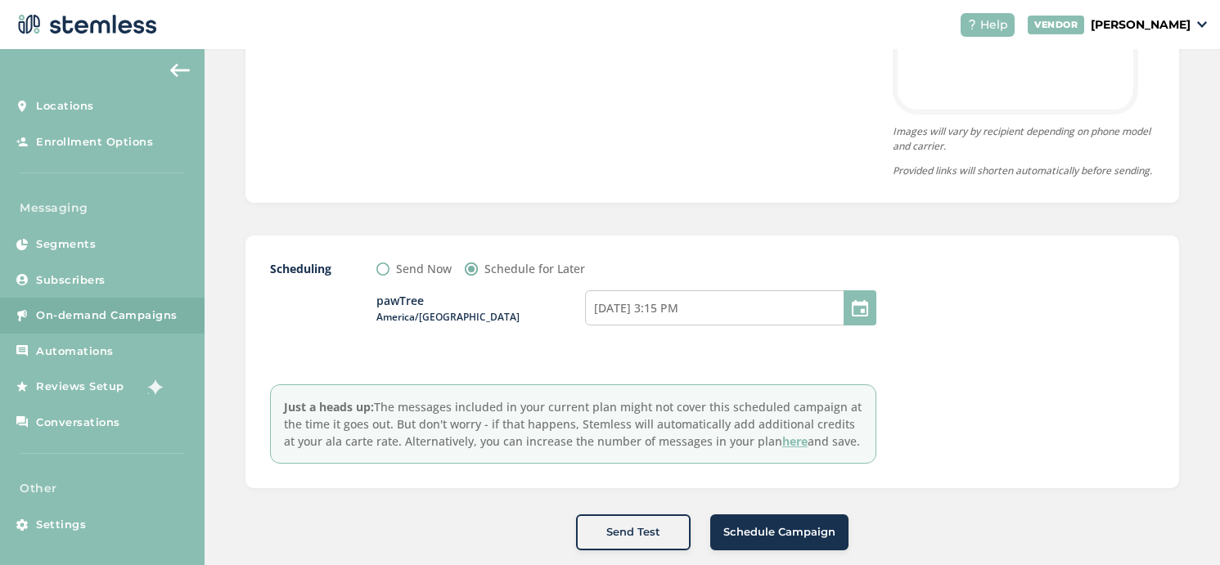
scroll to position [843, 0]
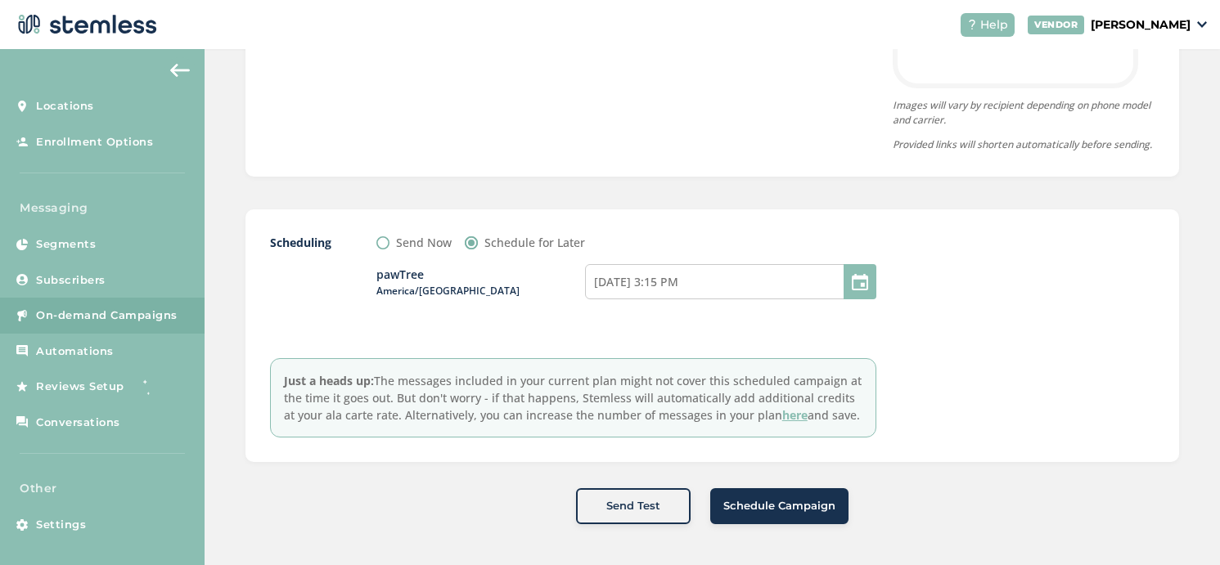
click at [430, 299] on span "America/[GEOGRAPHIC_DATA]" at bounding box center [480, 291] width 209 height 15
click at [853, 293] on div at bounding box center [860, 281] width 33 height 35
click at [761, 298] on input "[DATE] 3:15 PM" at bounding box center [730, 281] width 291 height 35
select select "13"
select select "15"
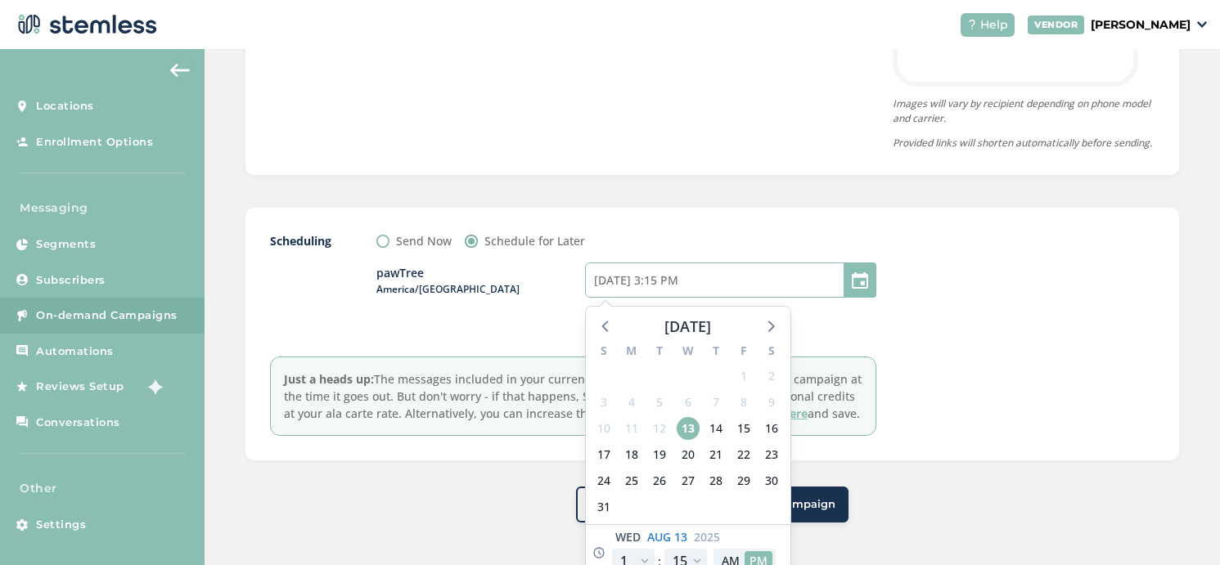
click at [665, 296] on input "[DATE] 3:15 PM" at bounding box center [730, 280] width 291 height 35
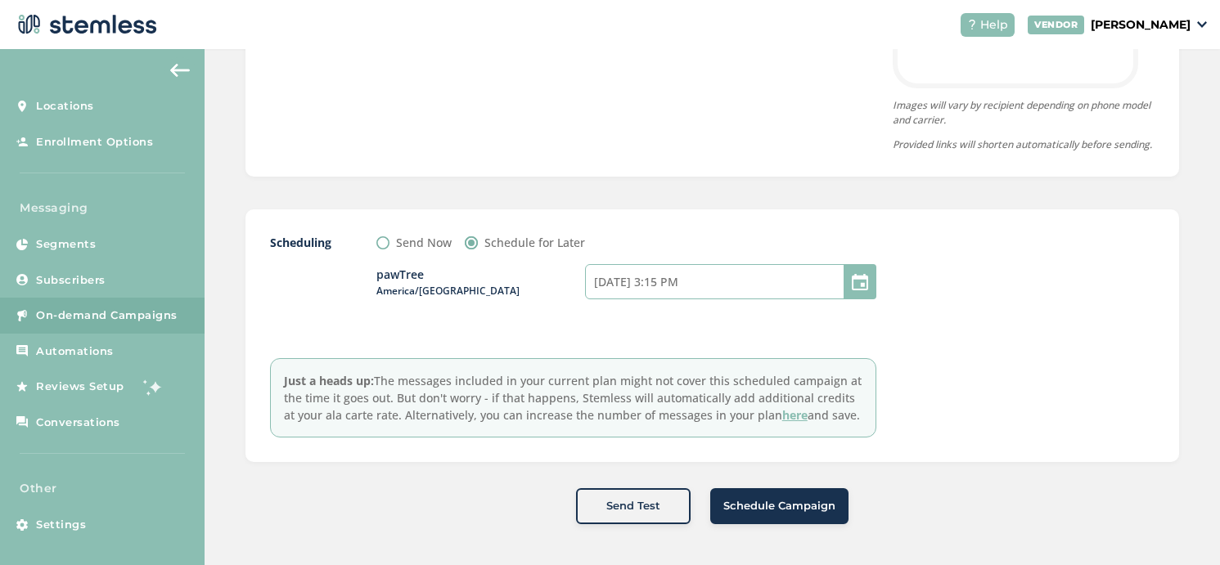
click at [678, 296] on input "[DATE] 3:15 PM" at bounding box center [730, 281] width 291 height 35
select select "13"
select select "15"
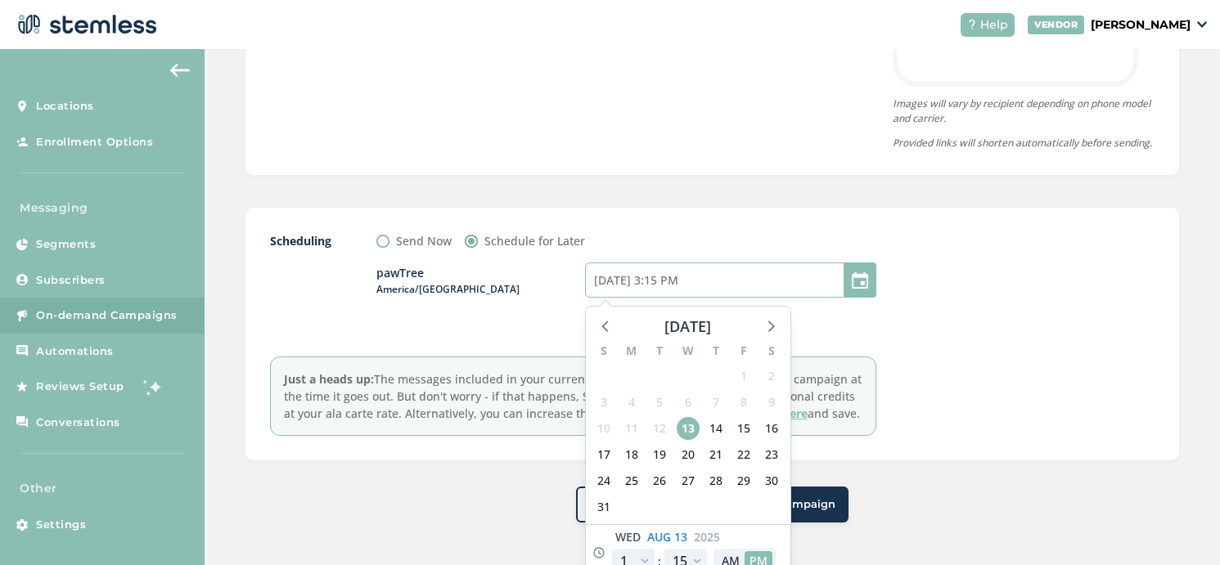
type input "[DATE] 5:15 PM"
select select "15"
click at [679, 297] on input "[DATE] 5:15 PM" at bounding box center [730, 280] width 291 height 35
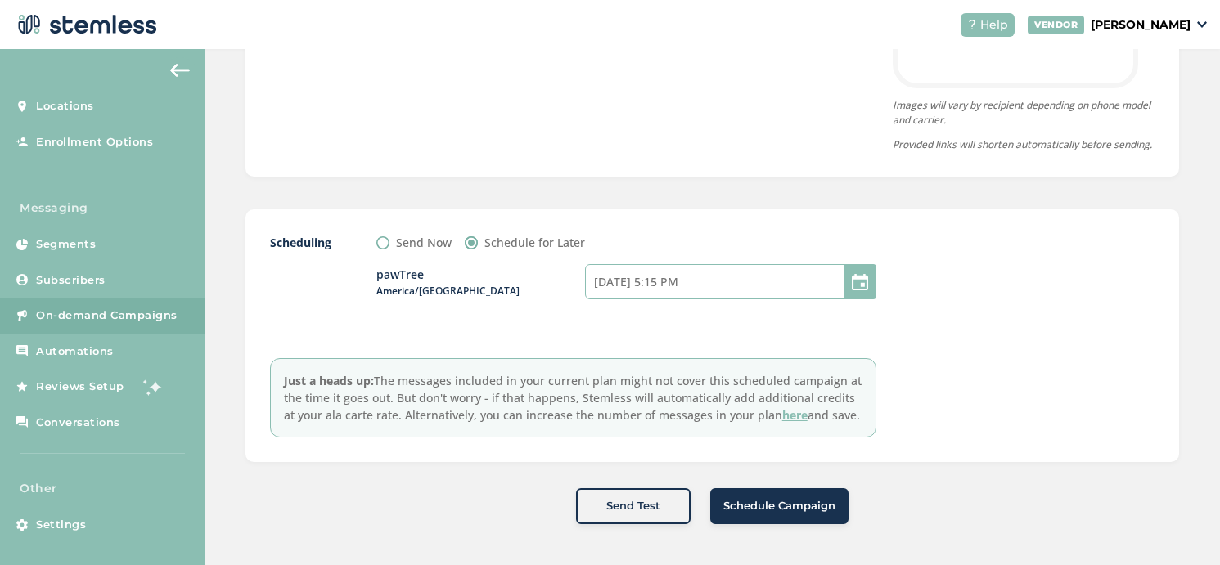
click at [664, 296] on input "[DATE] 5:15 PM" at bounding box center [730, 281] width 291 height 35
select select "15"
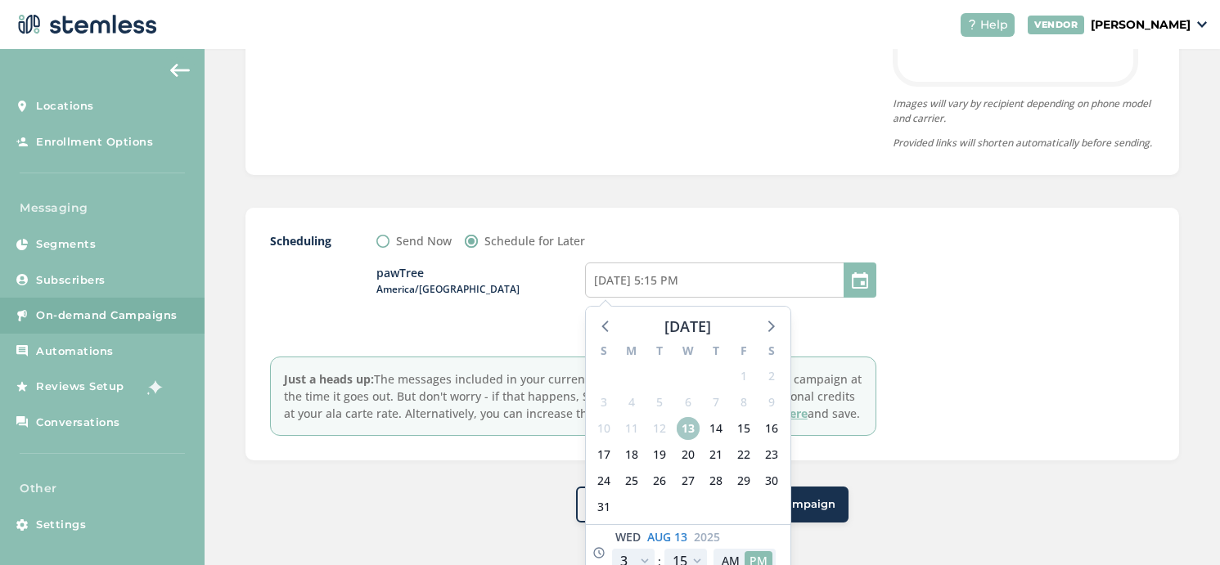
type input "[DATE] 7:15 PM"
select select "17"
click at [687, 440] on span "13" at bounding box center [688, 428] width 23 height 23
click at [664, 295] on input "[DATE] 7:15 PM" at bounding box center [730, 280] width 291 height 35
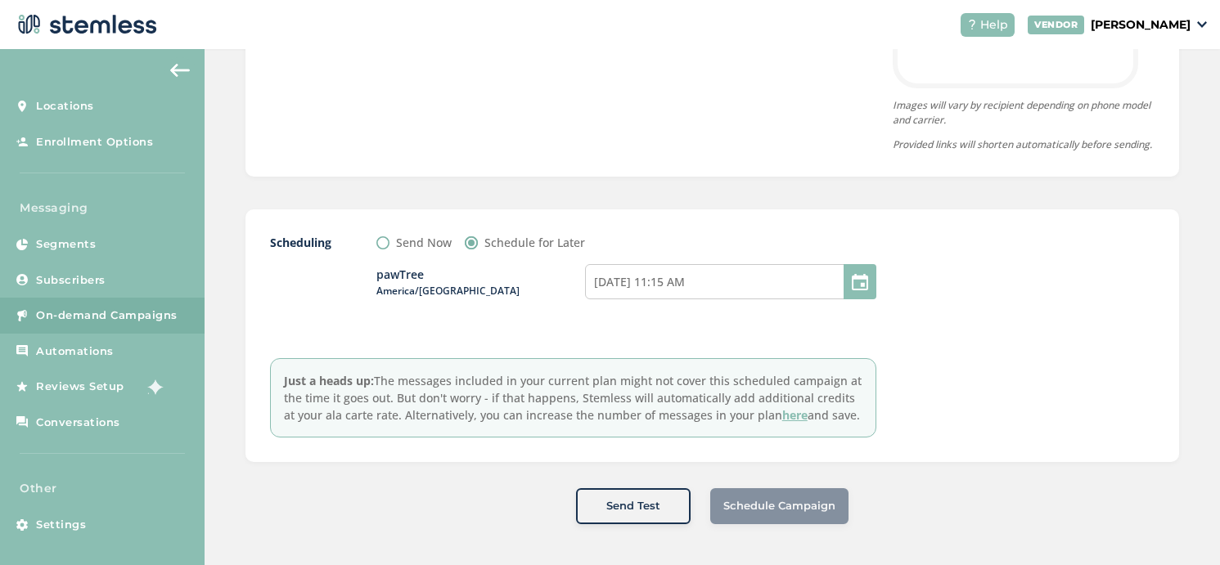
type input "[DATE] 1:15 PM"
click at [861, 290] on div at bounding box center [860, 281] width 33 height 35
click at [831, 294] on input "[DATE] 1:15 PM" at bounding box center [730, 281] width 291 height 35
select select "11"
select select "15"
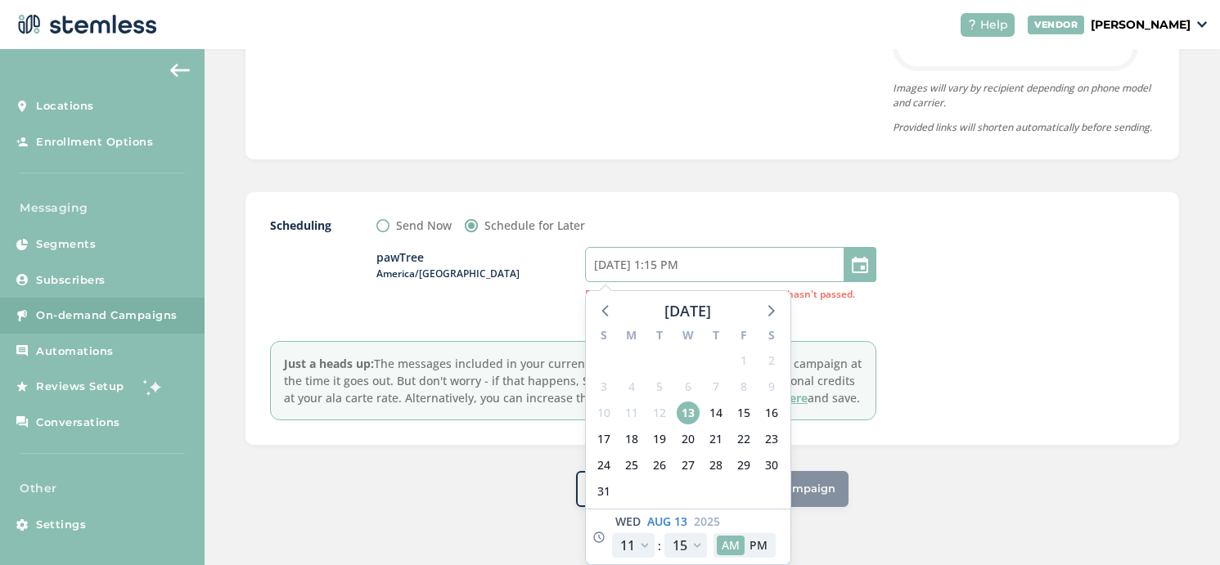
scroll to position [856, 0]
click at [642, 559] on select "12 1 2 3 4 5 6 7 8 9 10 11" at bounding box center [633, 548] width 43 height 25
select select "3"
click at [612, 551] on select "12 1 2 3 4 5 6 7 8 9 10 11" at bounding box center [633, 548] width 43 height 25
type input "[DATE] 5:15 AM"
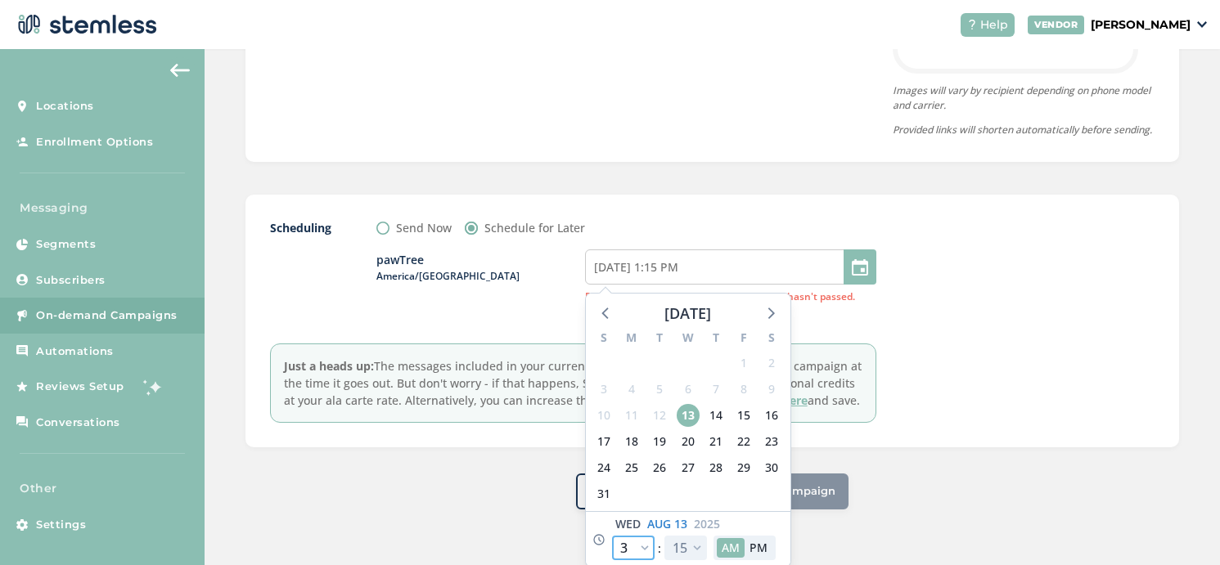
select select "3"
click at [759, 557] on button "PM" at bounding box center [759, 547] width 28 height 19
type input "[DATE] 5:15 PM"
click at [691, 556] on select "00 05 10 15 20 25 30 35 40 45 50 55" at bounding box center [685, 548] width 43 height 25
select select "0"
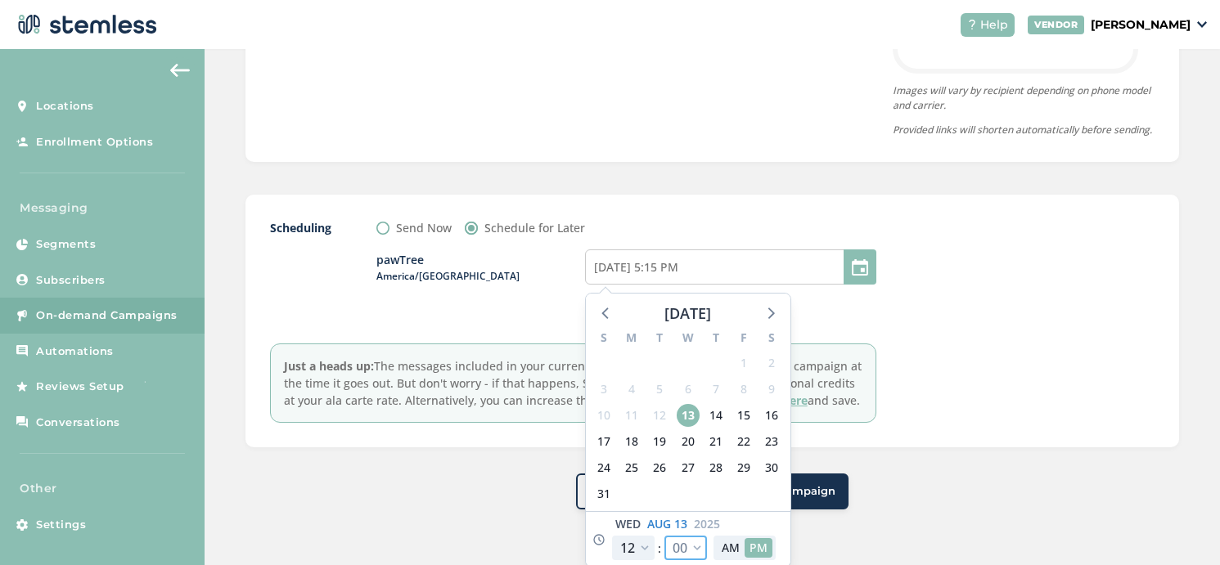
click at [664, 551] on select "00 05 10 15 20 25 30 35 40 45 50 55" at bounding box center [685, 548] width 43 height 25
type input "[DATE] 5:00 PM"
select select "0"
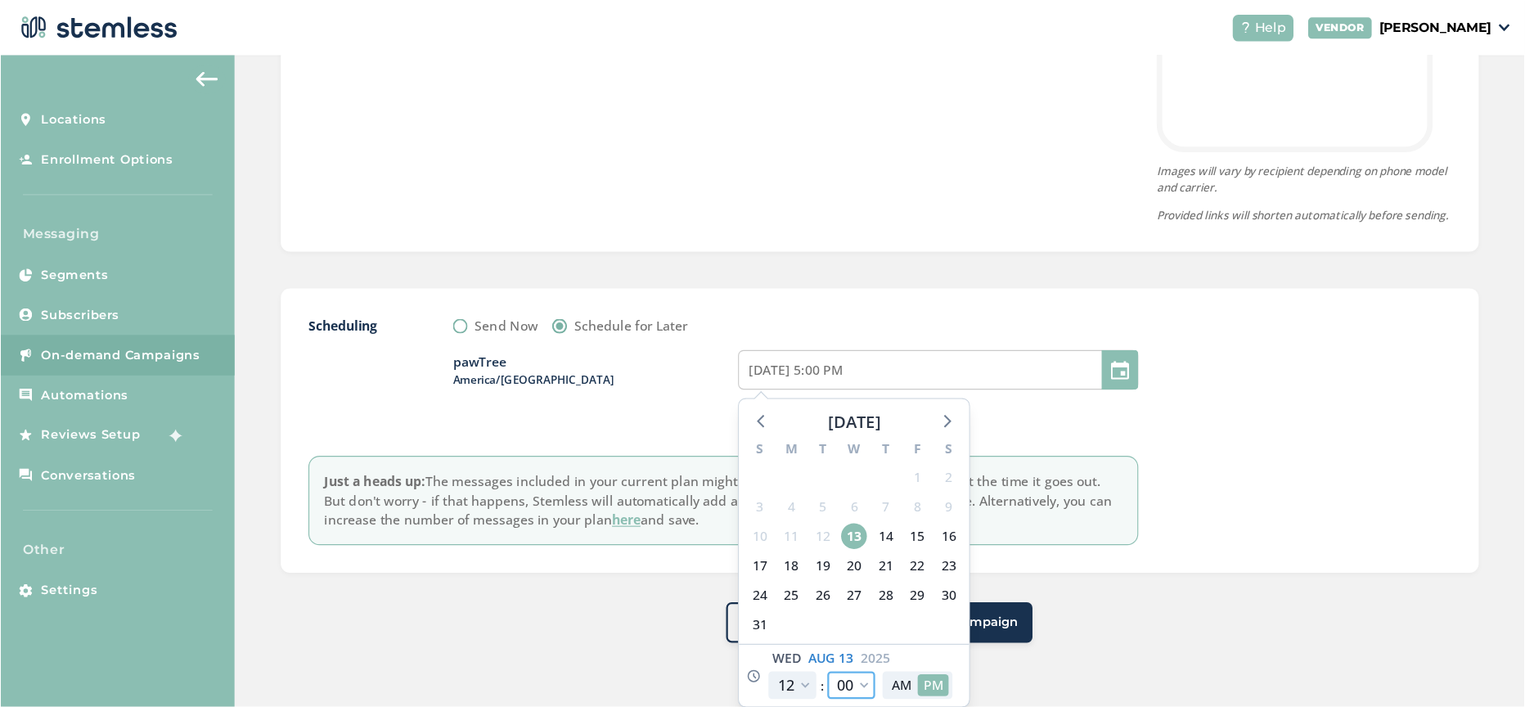
scroll to position [712, 0]
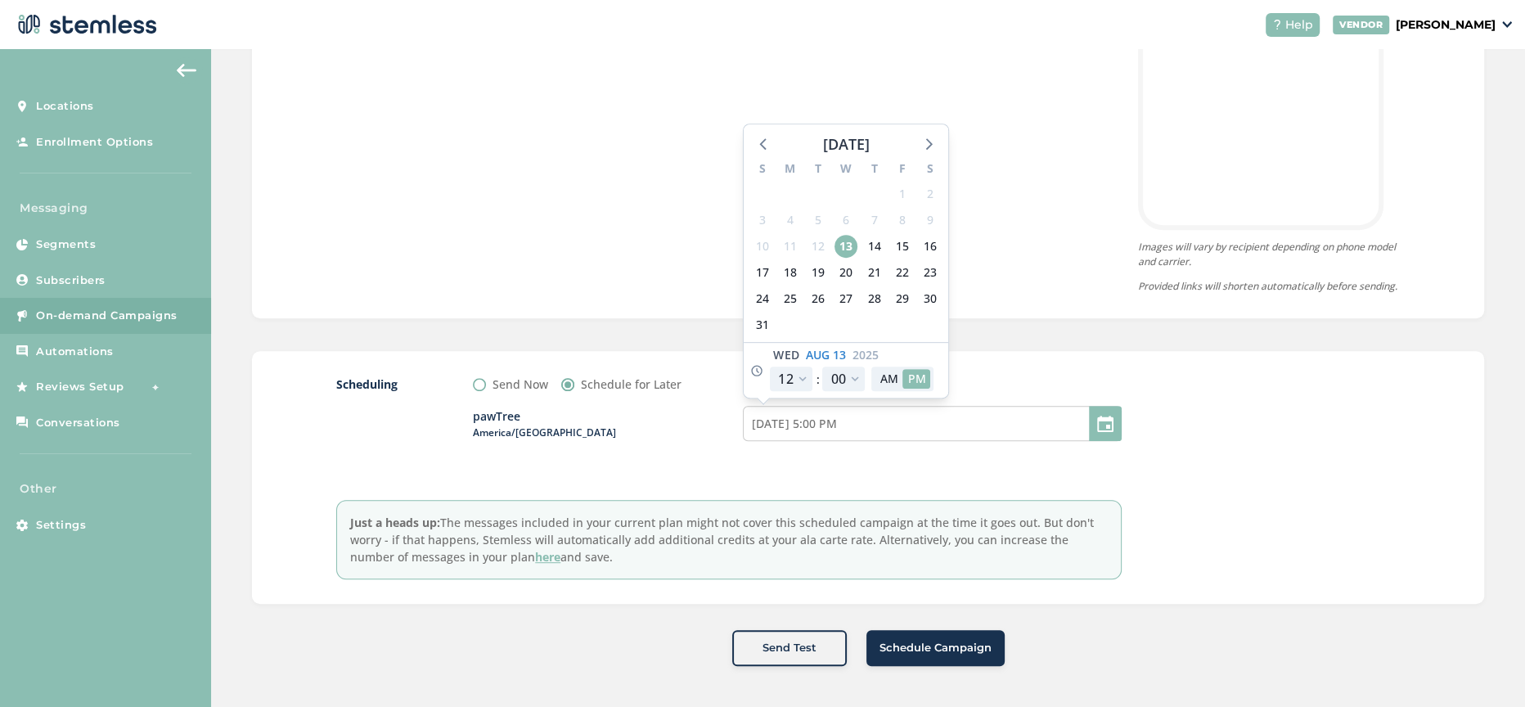
click at [916, 352] on div "[DATE]" at bounding box center [852, 356] width 164 height 20
click at [765, 452] on div "pawTree America/[GEOGRAPHIC_DATA] [DATE] 5:00 PM [DATE] S M T W T F S 27 28 29 …" at bounding box center [797, 433] width 649 height 81
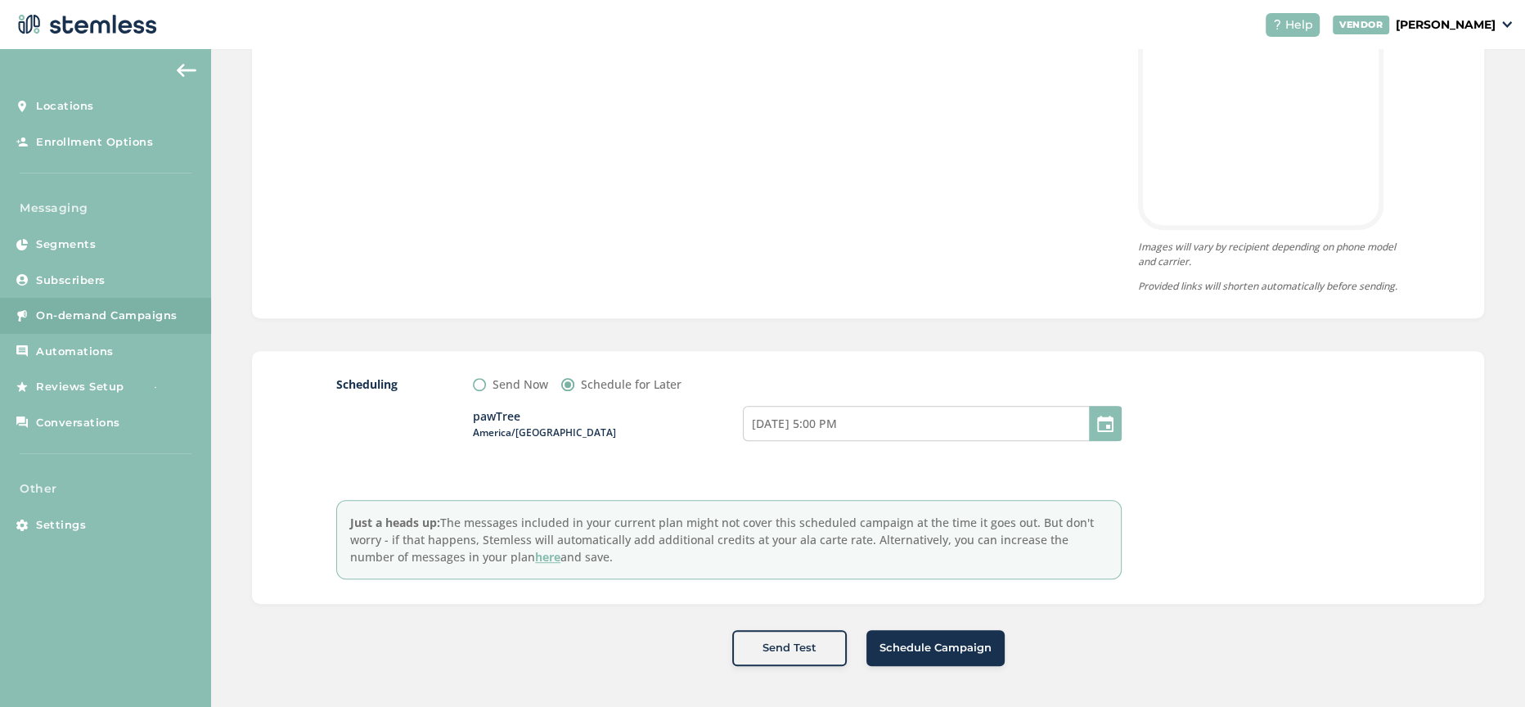
click at [528, 430] on span "America/[GEOGRAPHIC_DATA]" at bounding box center [608, 433] width 271 height 15
click at [496, 415] on label "pawTree America/[GEOGRAPHIC_DATA]" at bounding box center [608, 424] width 271 height 32
click at [1061, 417] on input "[DATE] 5:00 PM" at bounding box center [932, 423] width 379 height 35
select select "15"
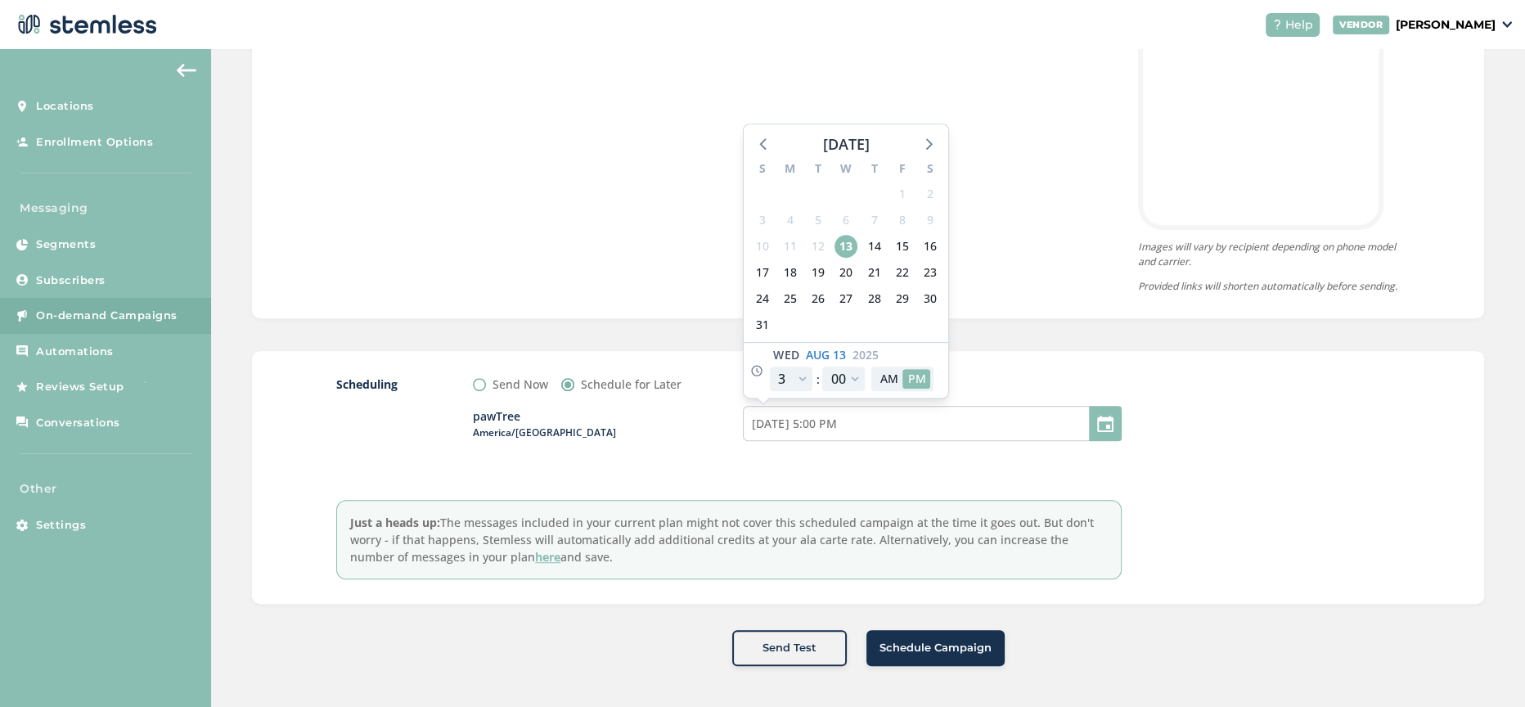
click at [812, 355] on span "Aug" at bounding box center [817, 354] width 24 height 17
click at [786, 354] on span "Wed" at bounding box center [785, 354] width 25 height 17
click at [963, 472] on div "pawTree America/[GEOGRAPHIC_DATA] [DATE] 5:00 PM [DATE] S M T W T F S 27 28 29 …" at bounding box center [797, 433] width 649 height 81
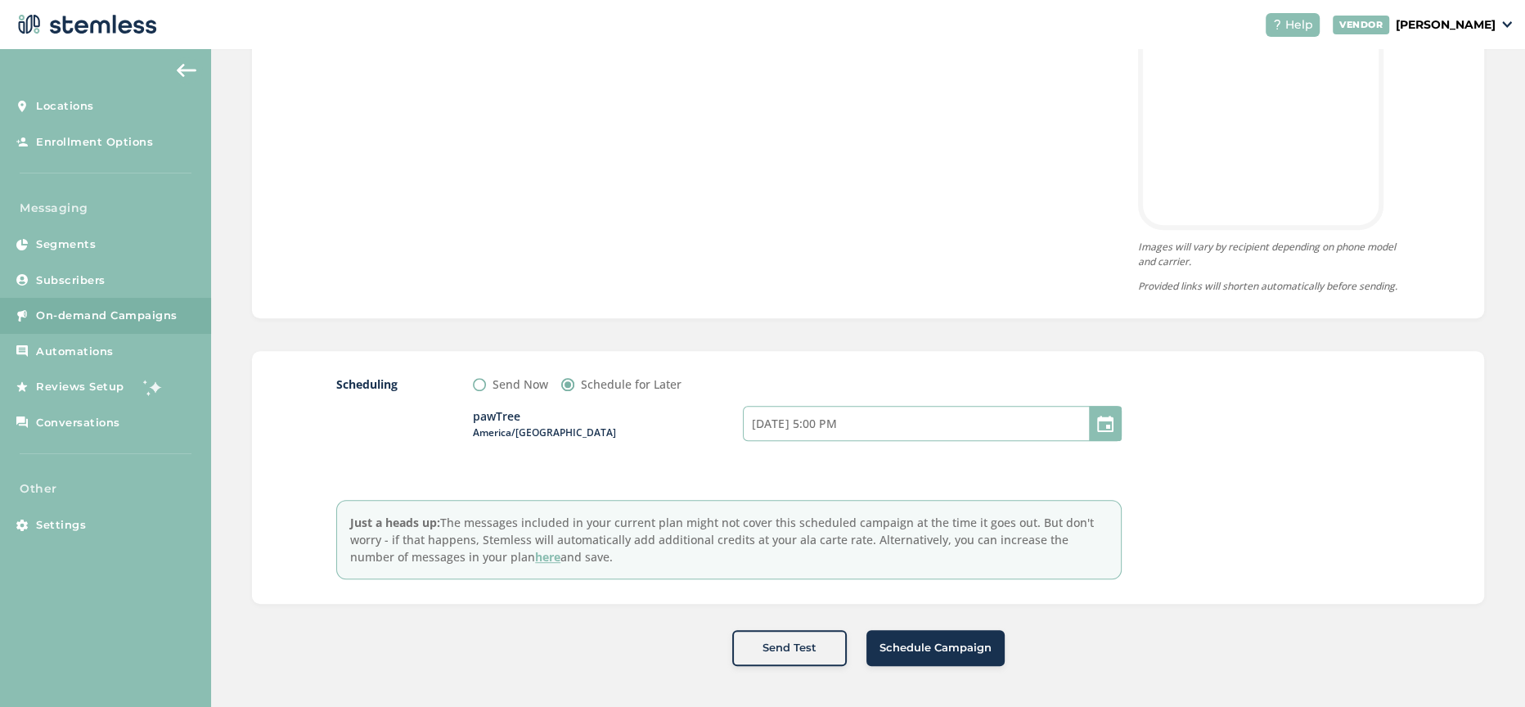
click at [841, 417] on input "[DATE] 5:00 PM" at bounding box center [932, 423] width 379 height 35
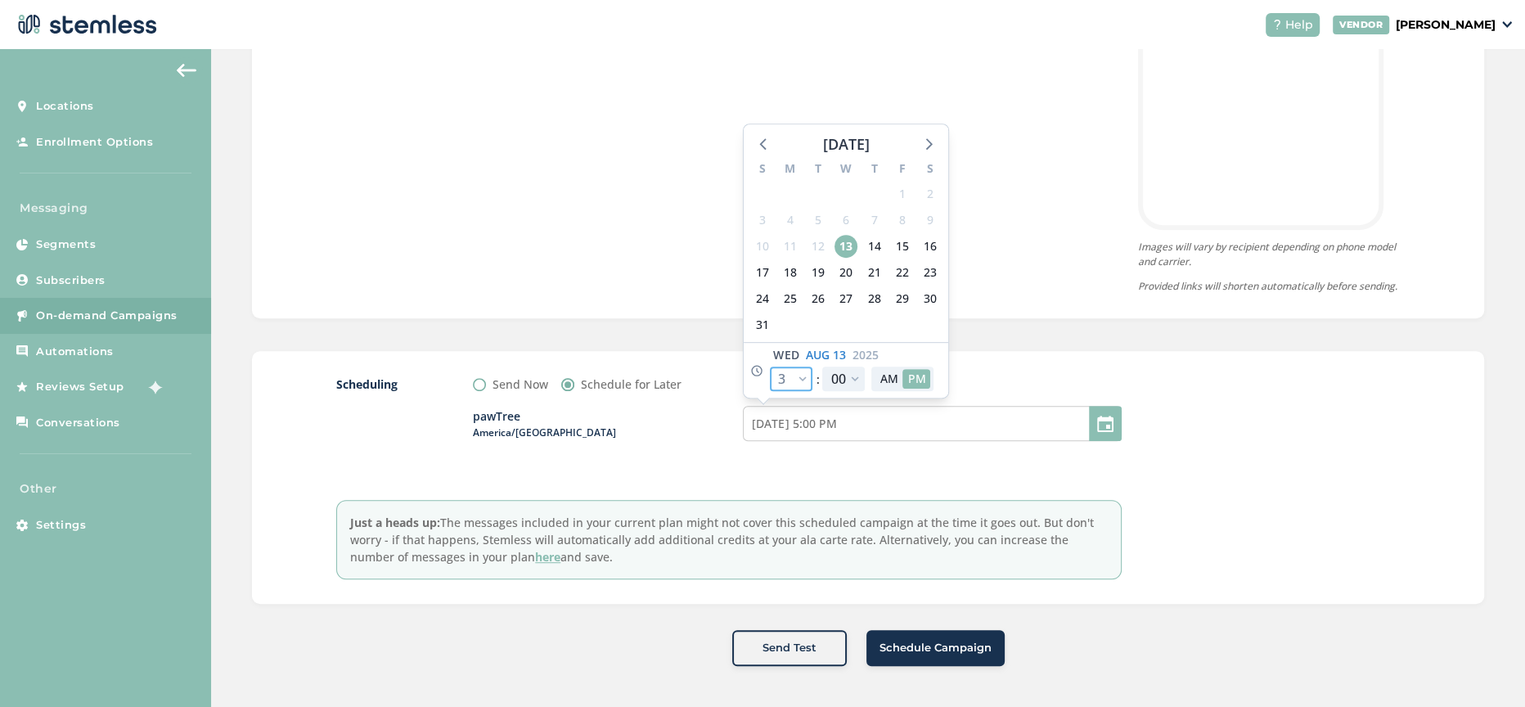
click at [794, 375] on select "12 1 2 3 4 5 6 7 8 9 10 11" at bounding box center [791, 379] width 43 height 25
click at [770, 367] on select "12 1 2 3 4 5 6 7 8 9 10 11" at bounding box center [791, 379] width 43 height 25
click at [790, 378] on select "12 1 2 3 4 5 6 7 8 9 10 11" at bounding box center [791, 379] width 43 height 25
select select "16"
click at [770, 367] on select "12 1 2 3 4 5 6 7 8 9 10 11" at bounding box center [791, 379] width 43 height 25
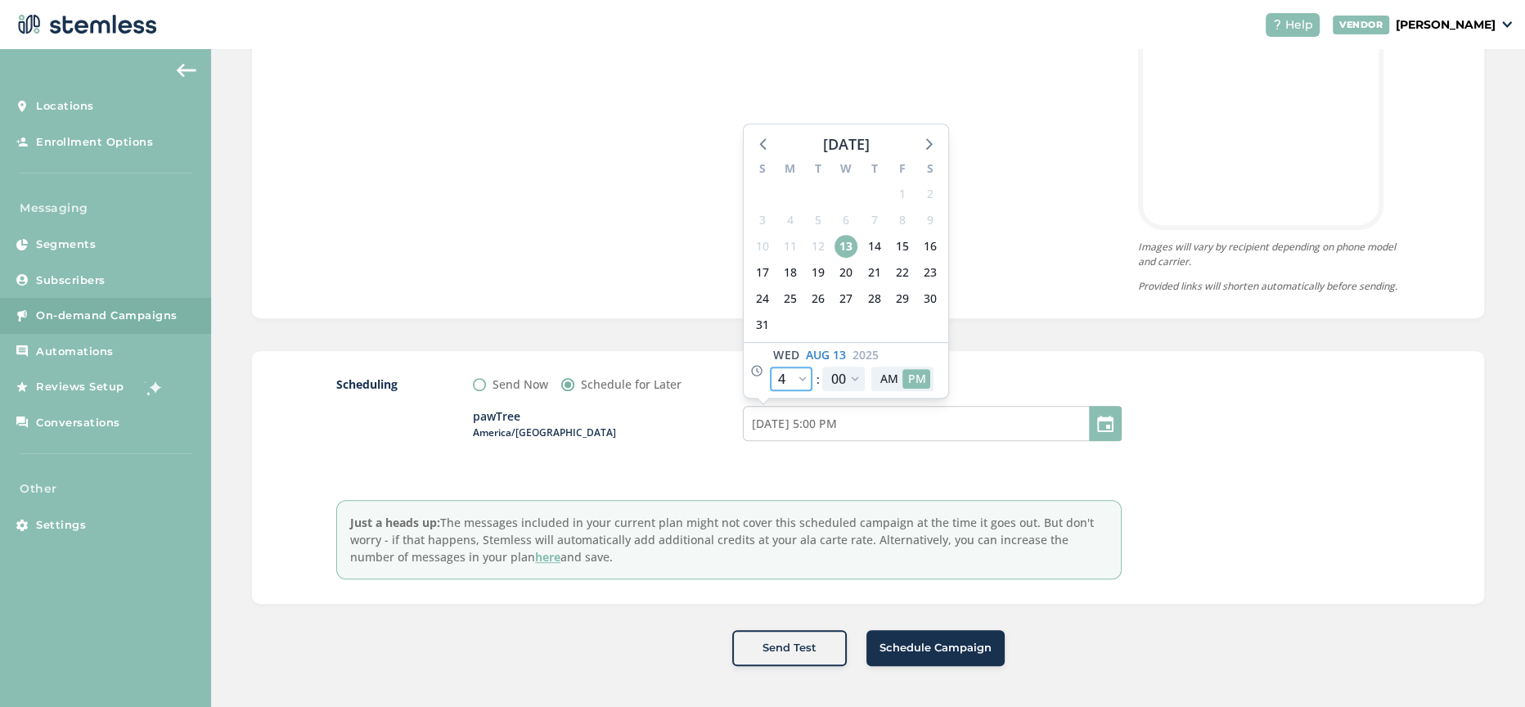
type input "[DATE] 6:00 PM"
click at [785, 382] on select "12 1 2 3 4 5 6 7 8 9 10 11" at bounding box center [791, 379] width 43 height 25
select select "15"
click at [770, 367] on select "12 1 2 3 4 5 6 7 8 9 10 11" at bounding box center [791, 379] width 43 height 25
type input "[DATE] 5:00 PM"
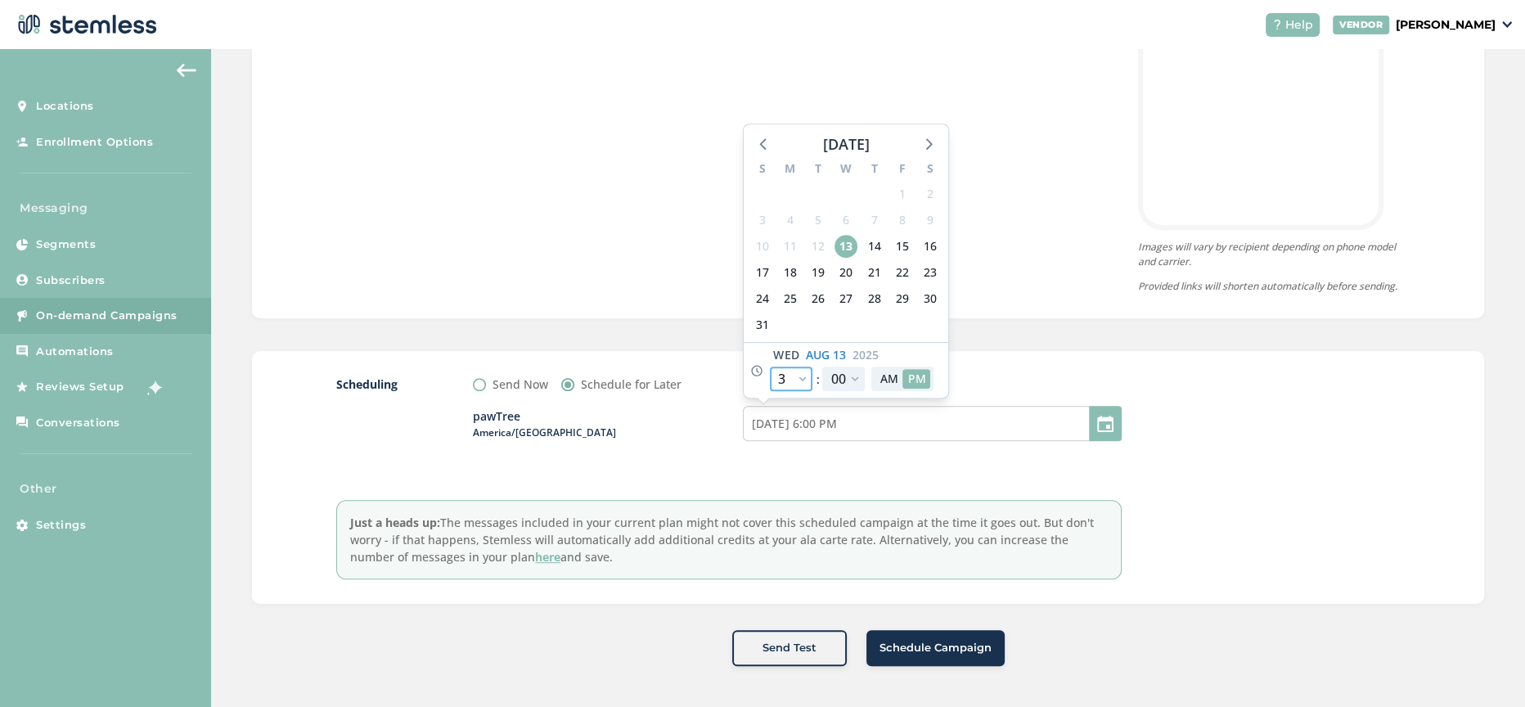
select select "15"
click at [753, 375] on icon at bounding box center [756, 370] width 13 height 13
click at [927, 565] on span "Schedule Campaign" at bounding box center [936, 648] width 112 height 16
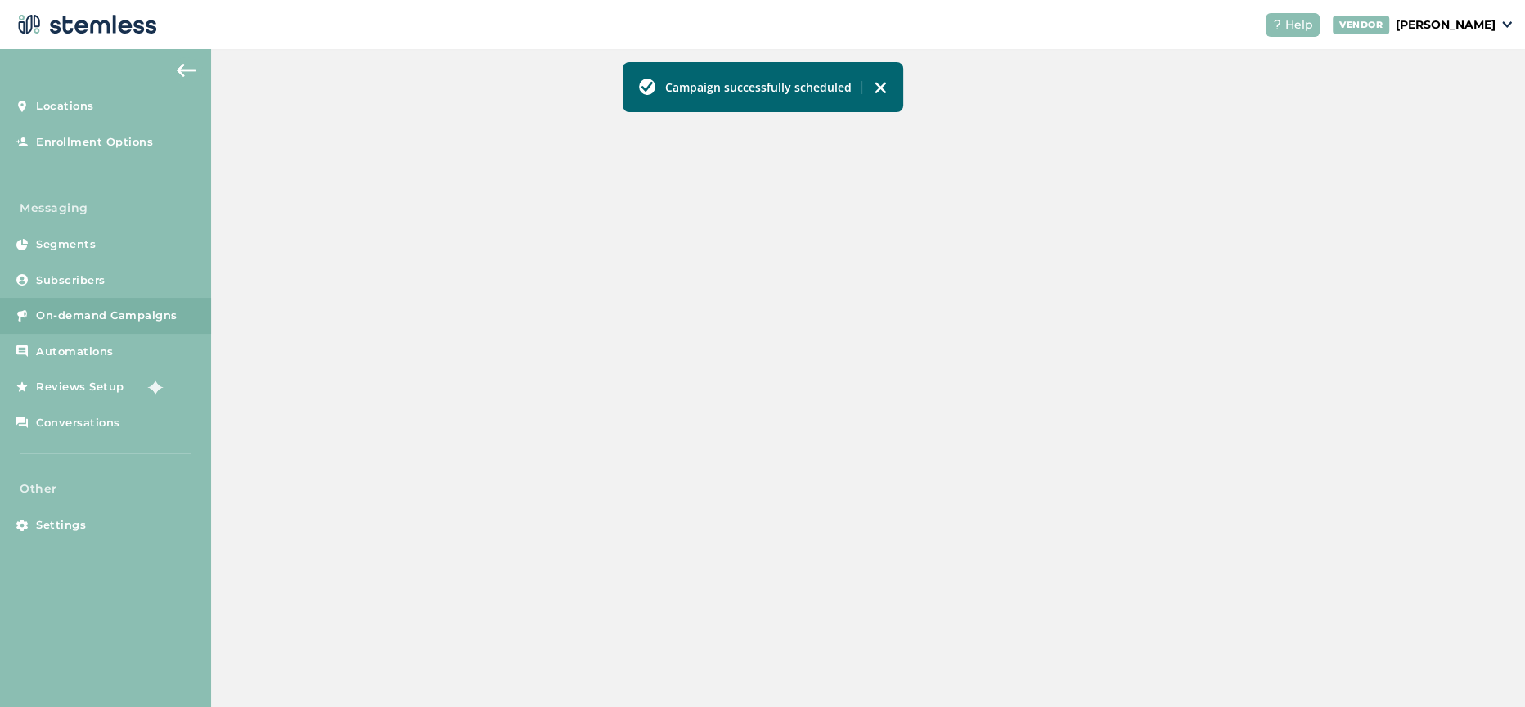
scroll to position [398, 0]
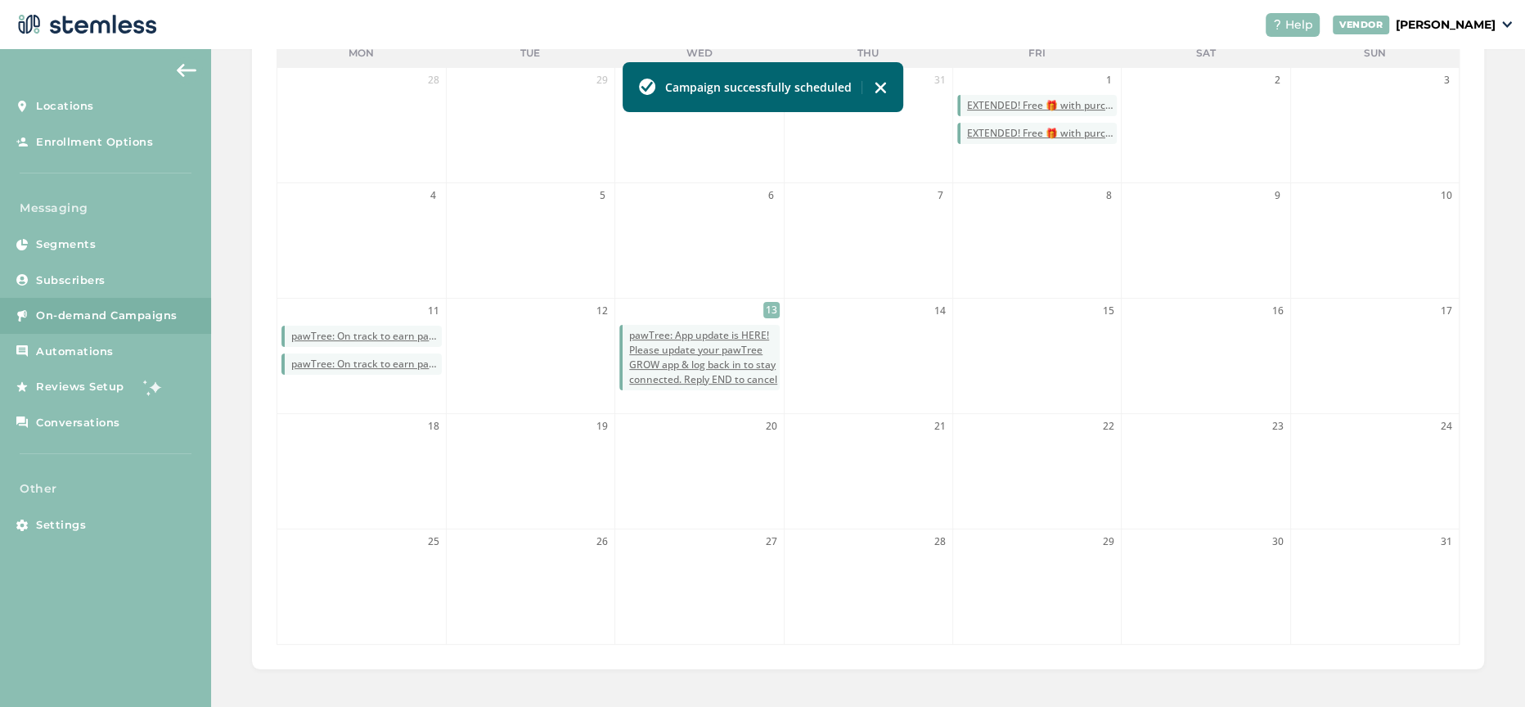
click at [882, 86] on img at bounding box center [880, 87] width 13 height 13
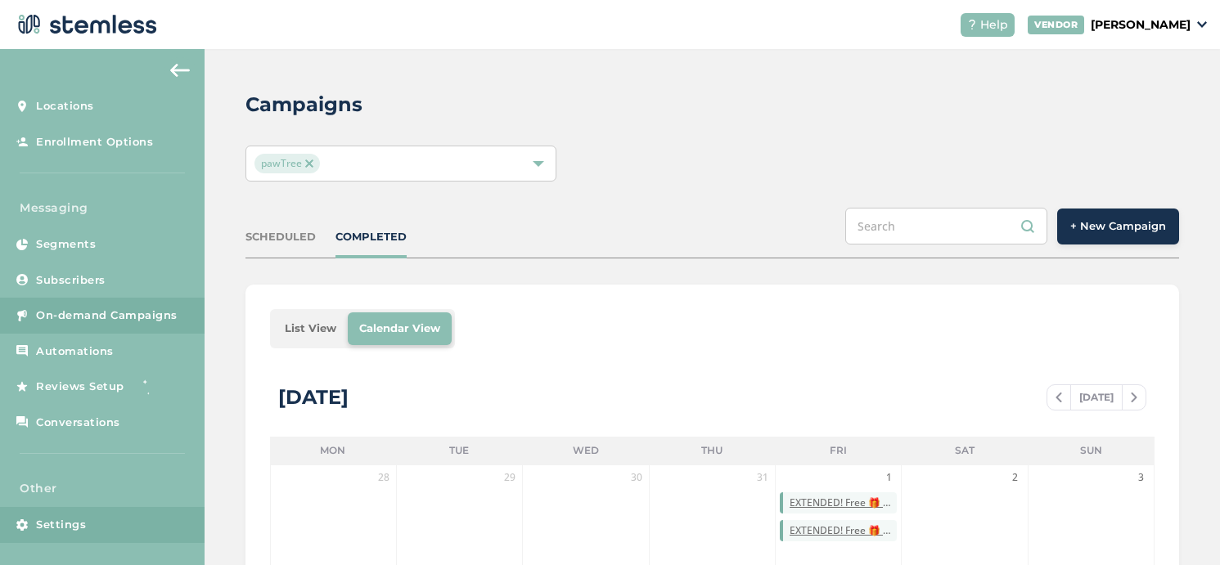
click at [53, 525] on span "Settings" at bounding box center [61, 525] width 50 height 16
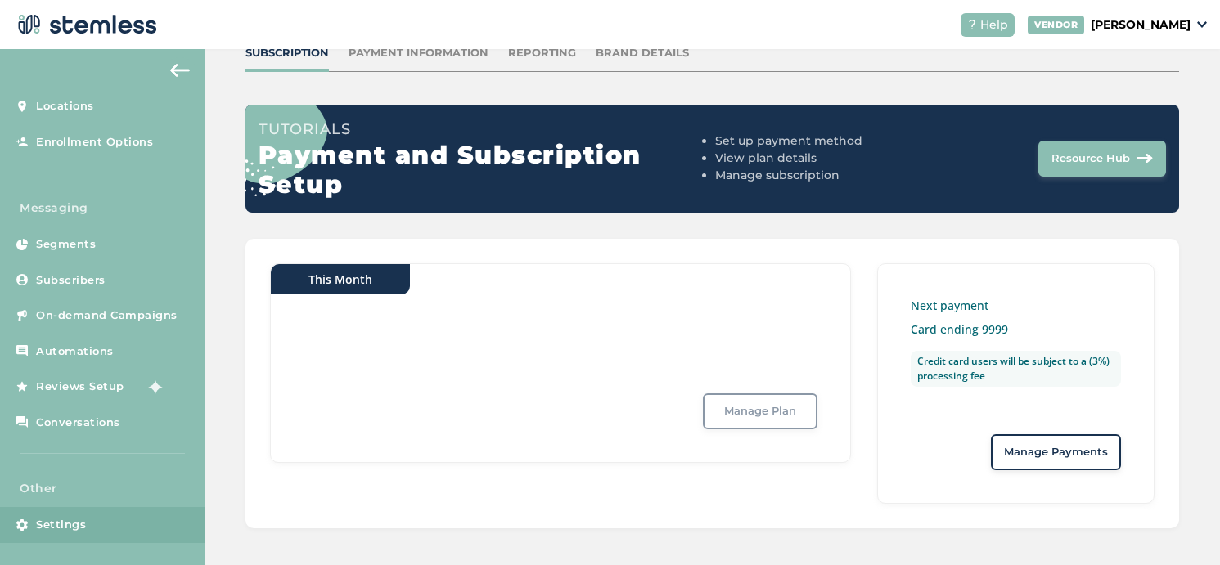
scroll to position [110, 0]
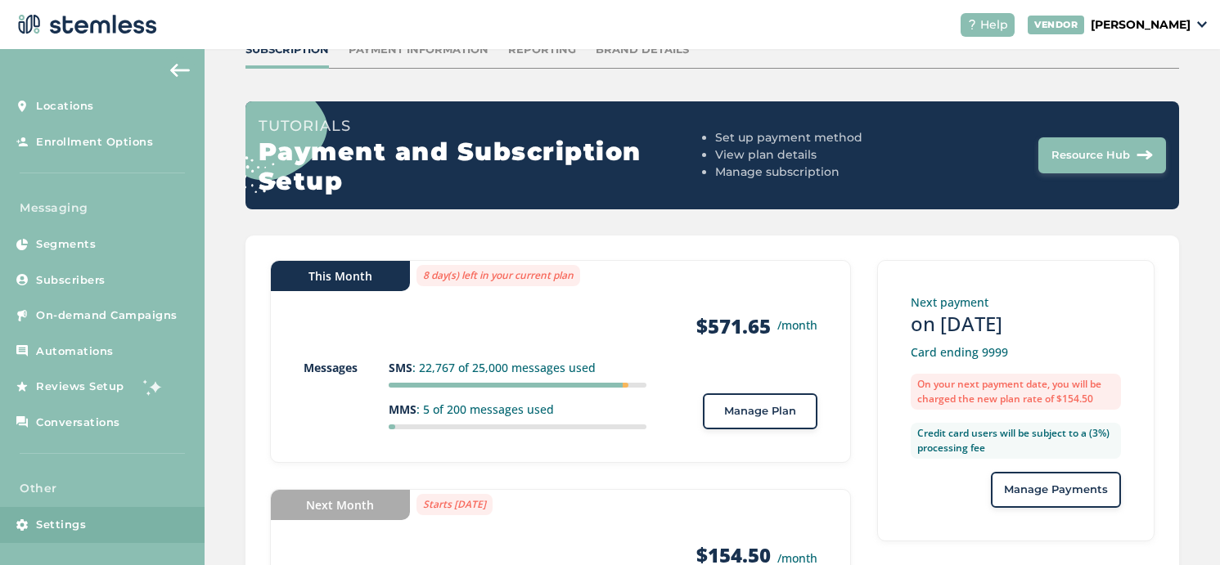
click at [738, 412] on span "Manage Plan" at bounding box center [760, 411] width 72 height 16
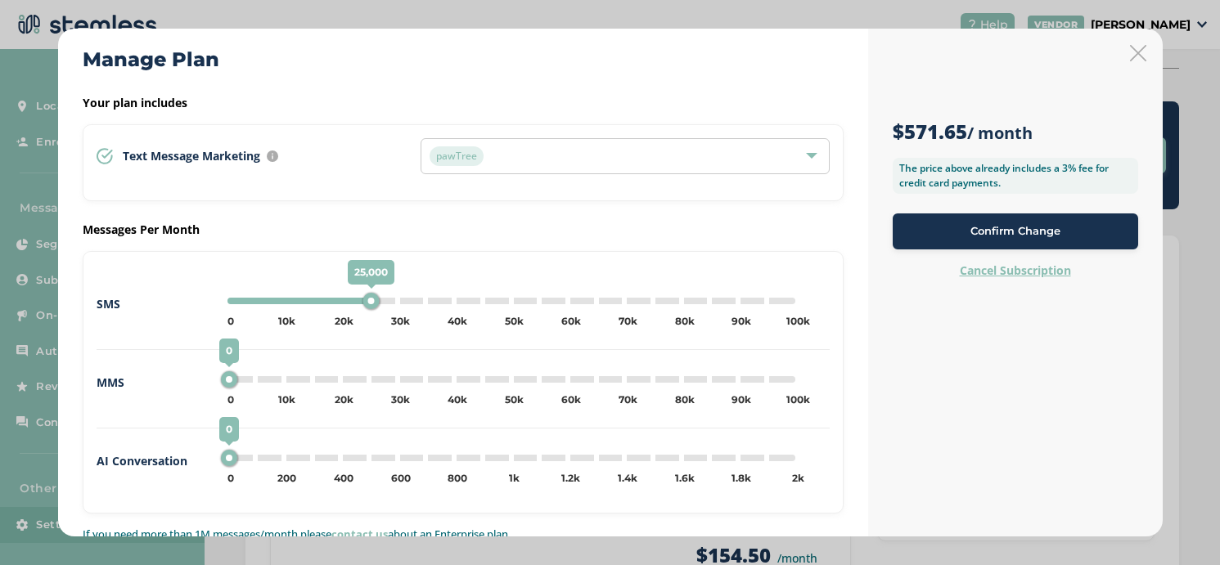
click at [394, 300] on div "25,000 0 5k 10k 15k 20k 25k 30k 35k 40k 45k 50k 55k 60k 65k 70k 75k 80k 85k 90k…" at bounding box center [511, 301] width 568 height 7
type input "30000"
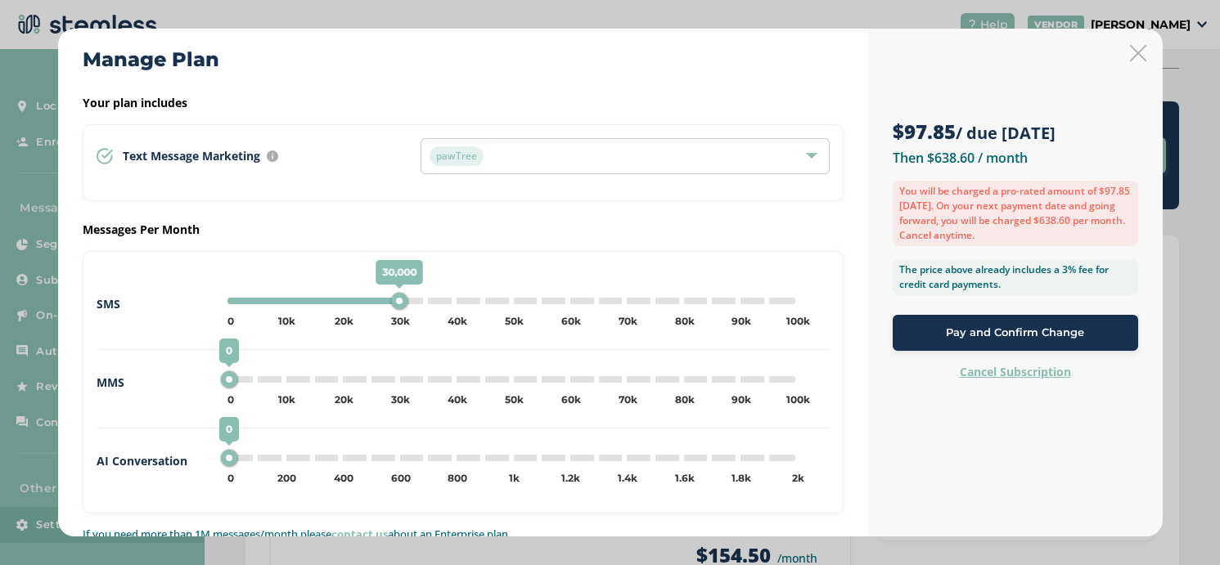
click at [942, 335] on div "Pay and Confirm Change" at bounding box center [1015, 333] width 219 height 16
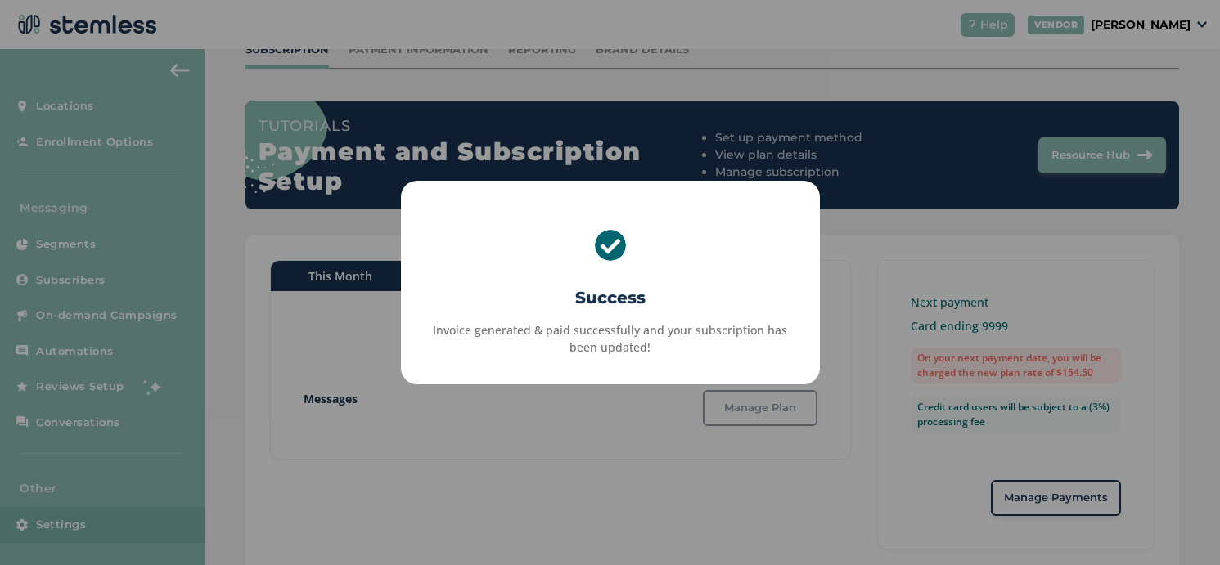
click at [818, 496] on div "× Success Invoice generated & paid successfully and your subscription has been …" at bounding box center [610, 282] width 1220 height 565
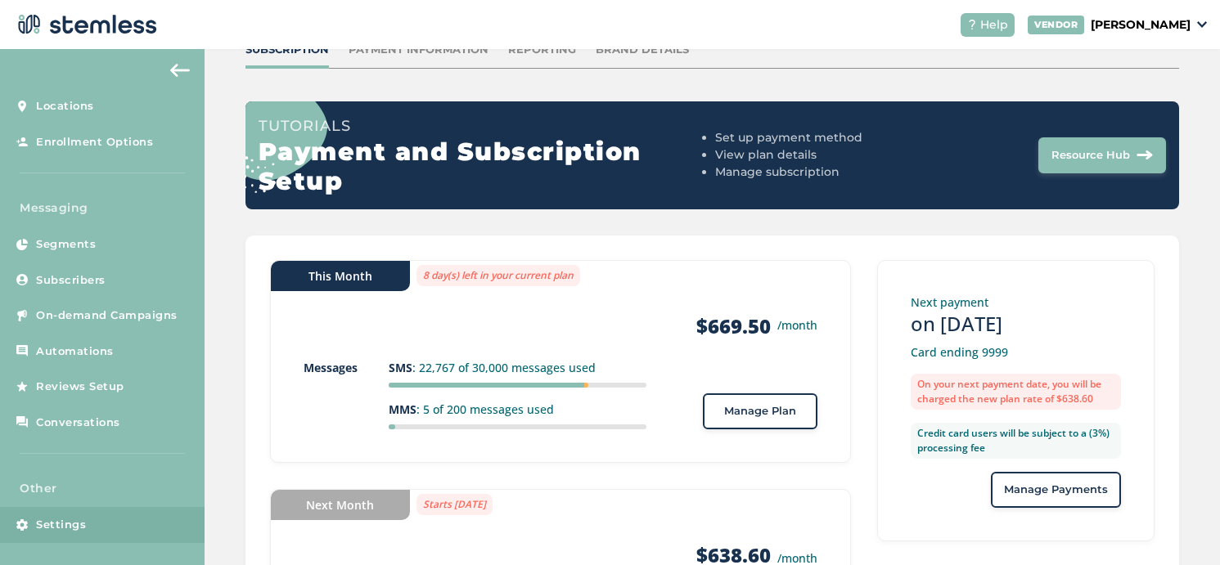
click at [745, 415] on span "Manage Plan" at bounding box center [760, 411] width 72 height 16
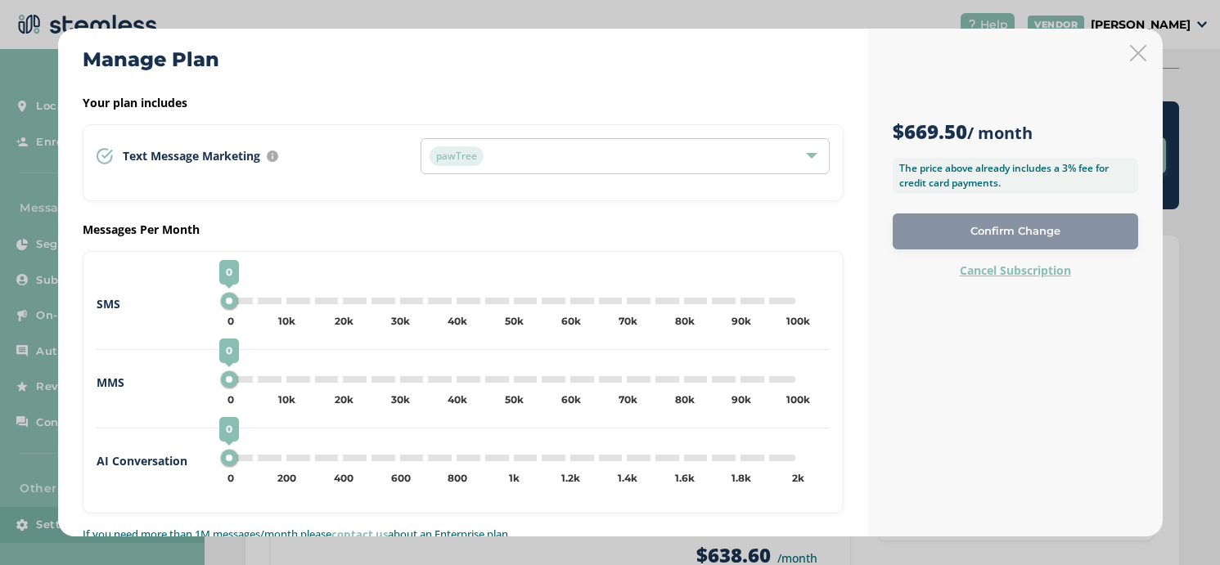
type input "5000"
drag, startPoint x: 404, startPoint y: 299, endPoint x: 245, endPoint y: 302, distance: 159.6
click at [246, 302] on div "5,000" at bounding box center [248, 301] width 16 height 16
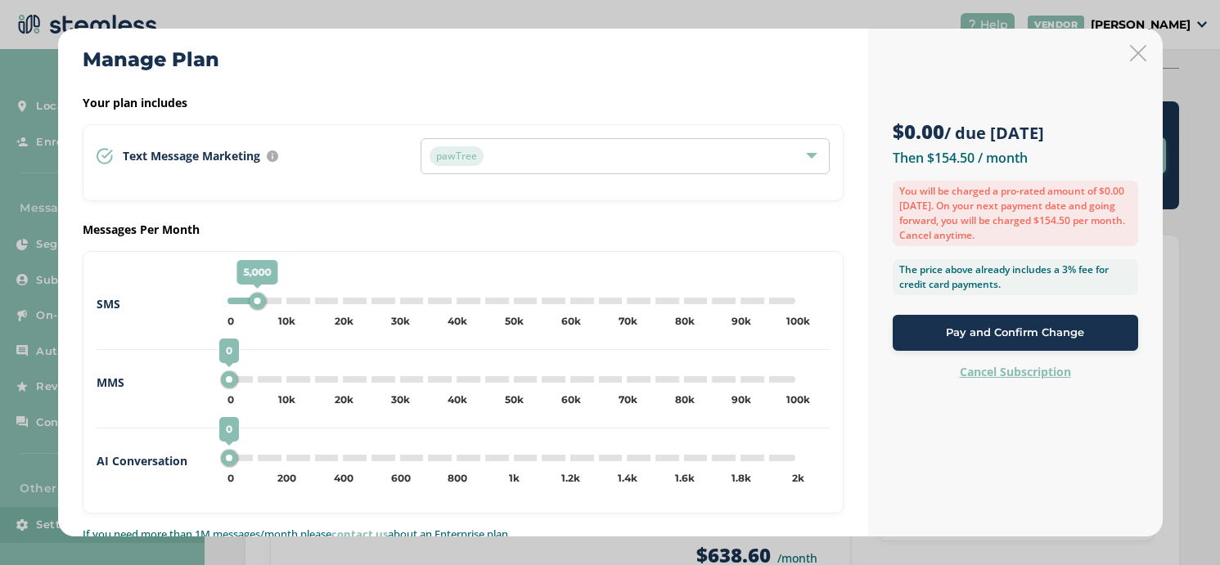
click at [963, 325] on span "Pay and Confirm Change" at bounding box center [1015, 333] width 138 height 16
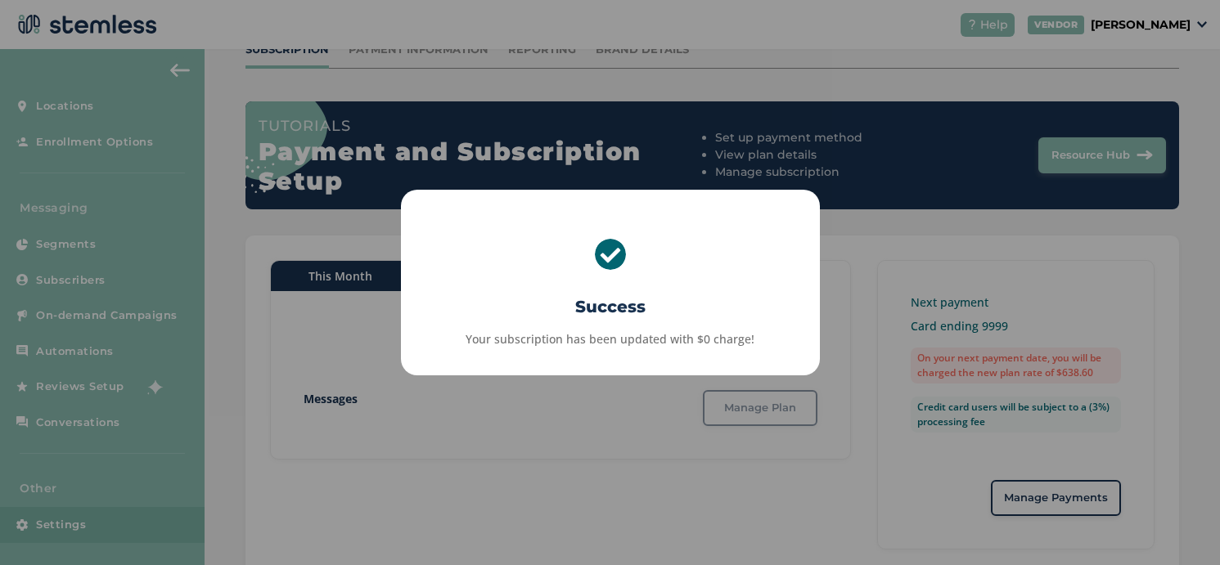
click at [710, 489] on div "× Success Your subscription has been updated with $0 charge! OK No Cancel" at bounding box center [610, 282] width 1220 height 565
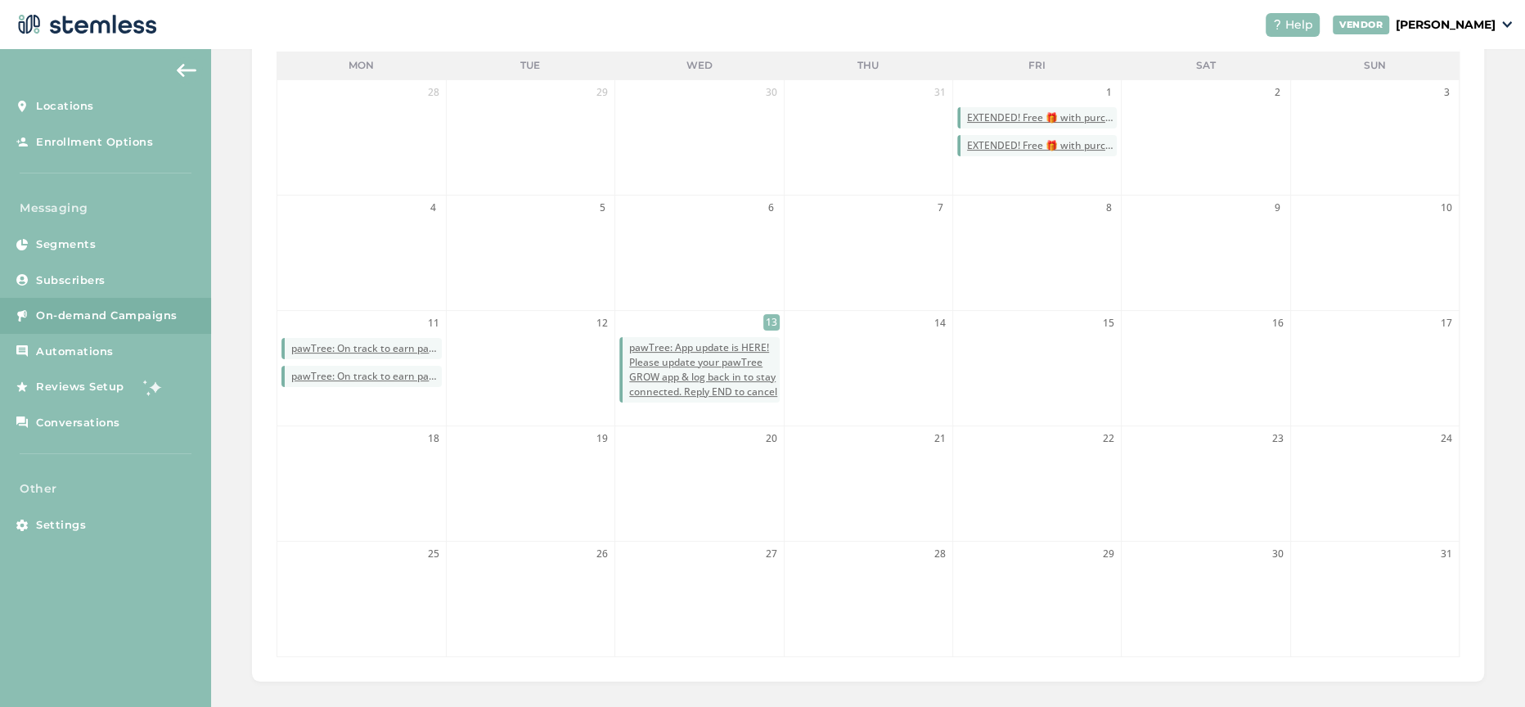
scroll to position [398, 0]
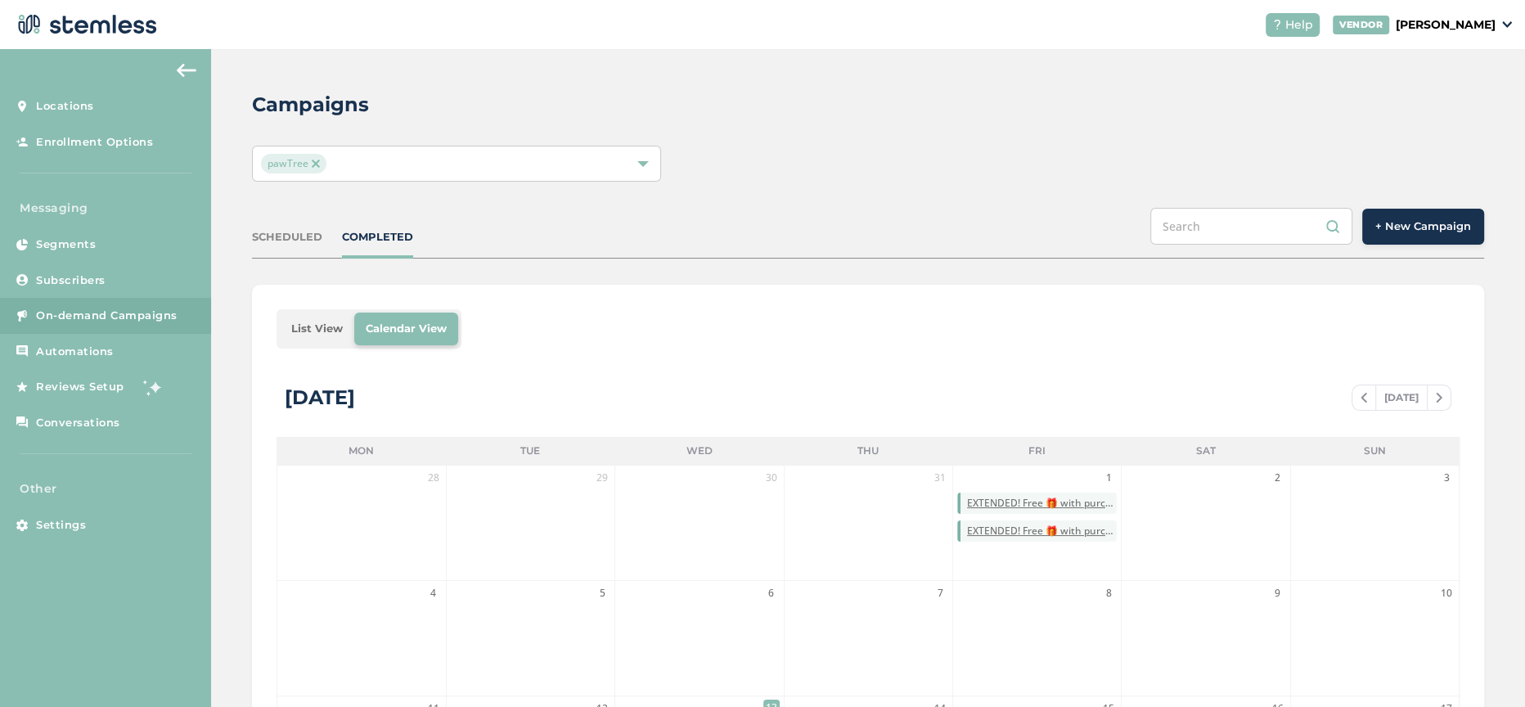
click at [300, 237] on div "SCHEDULED" at bounding box center [287, 237] width 70 height 16
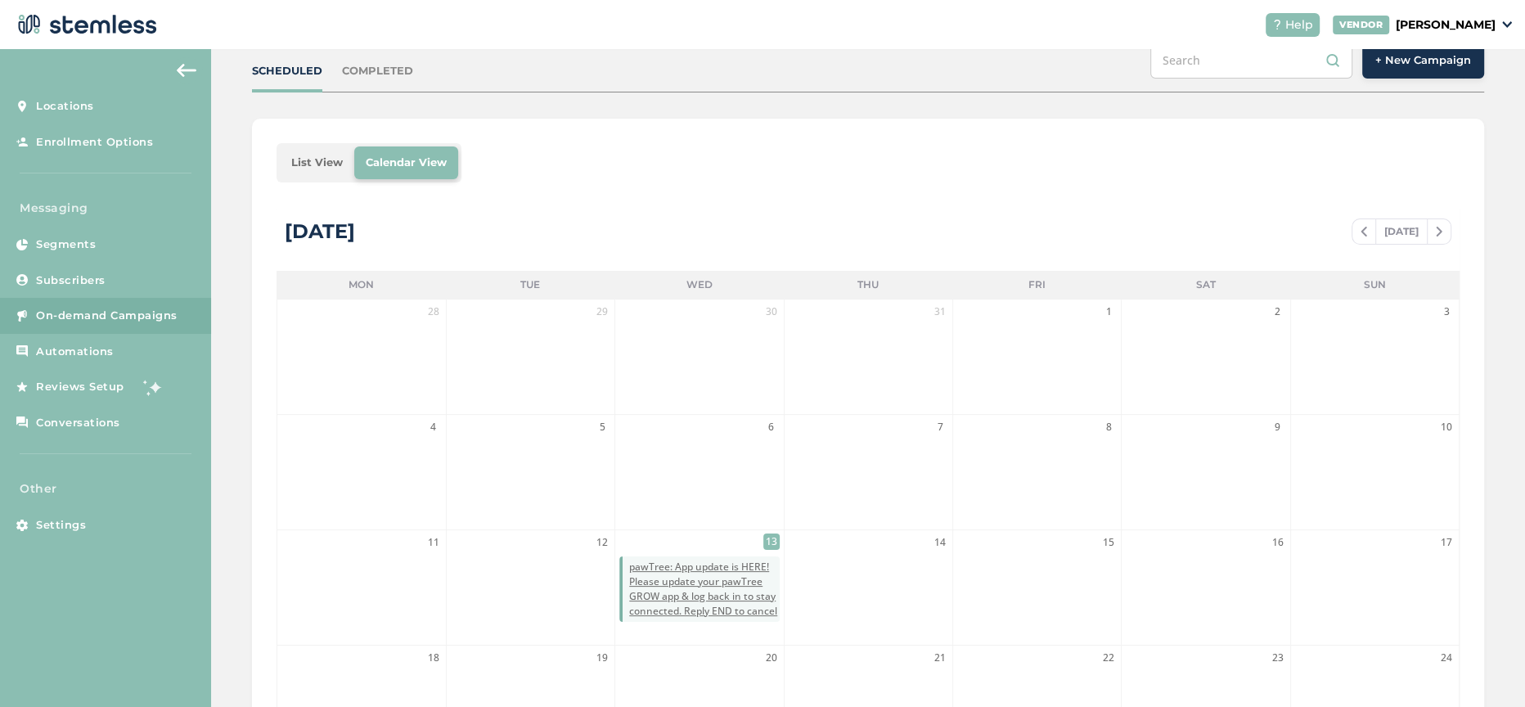
scroll to position [248, 0]
